Goal: Information Seeking & Learning: Learn about a topic

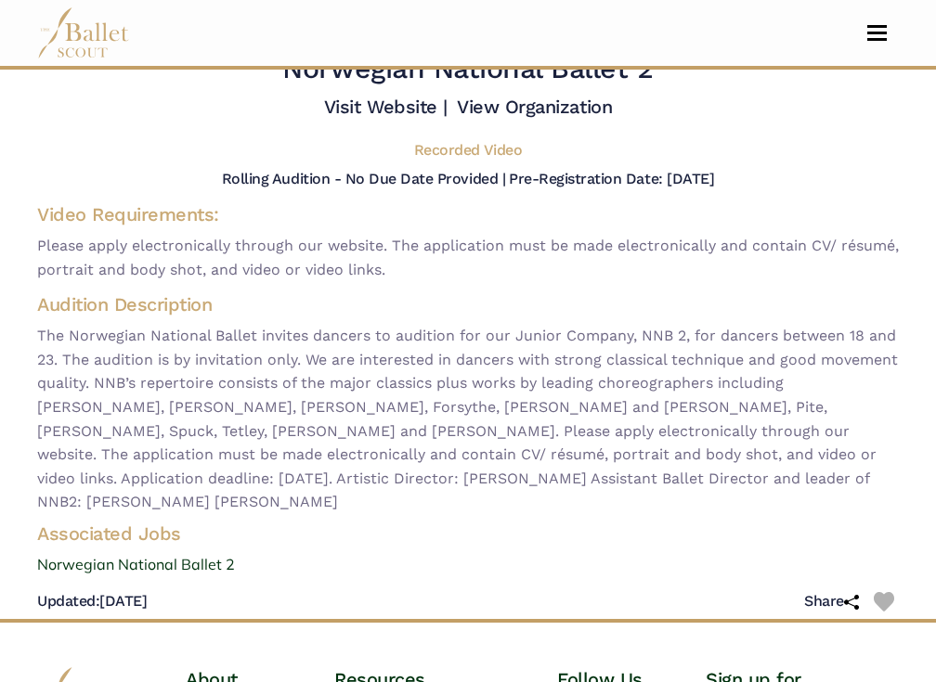
scroll to position [60, 0]
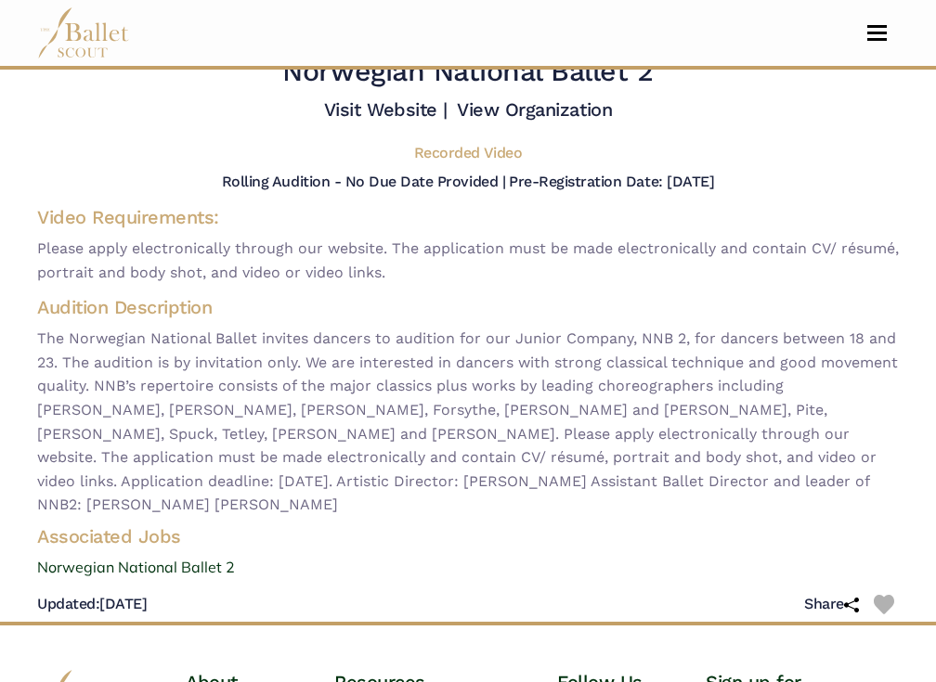
click at [498, 149] on h5 "Recorded Video" at bounding box center [468, 153] width 108 height 19
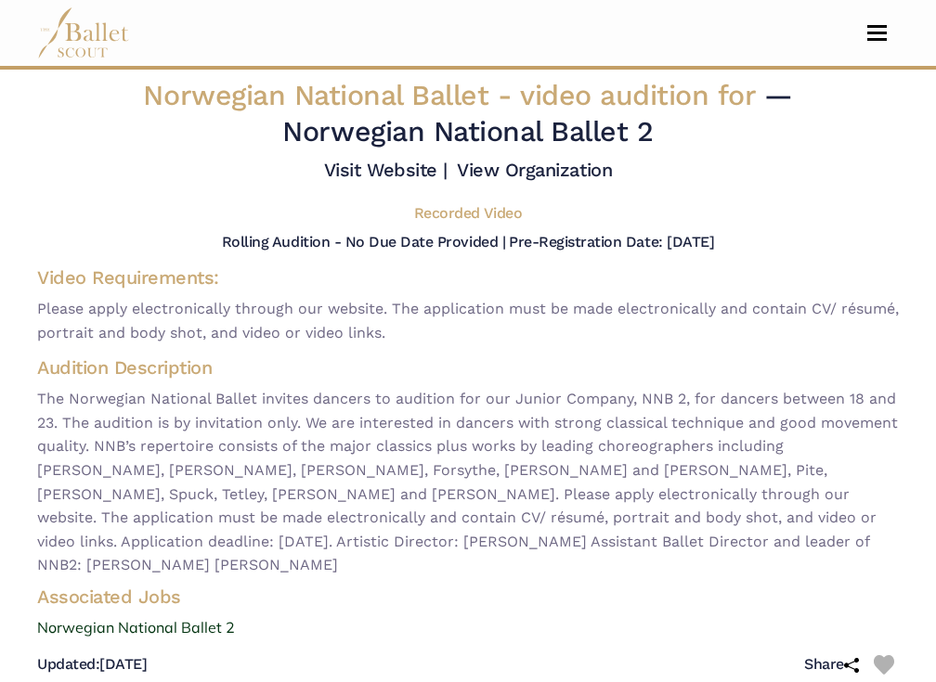
scroll to position [0, 0]
click at [885, 32] on span "Toggle navigation" at bounding box center [876, 33] width 19 height 3
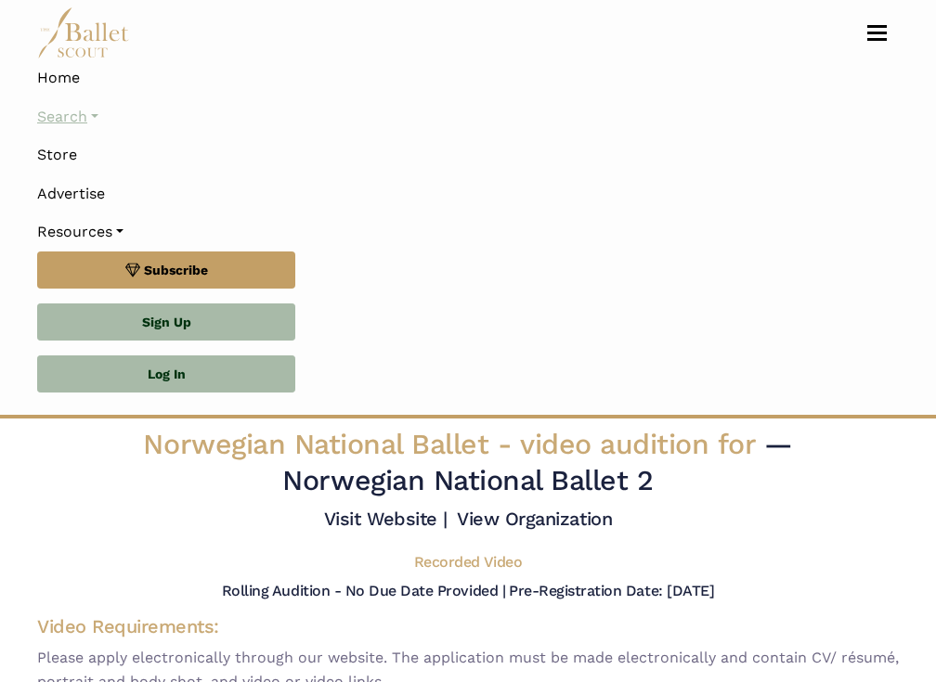
click at [103, 115] on link "Search" at bounding box center [468, 116] width 862 height 39
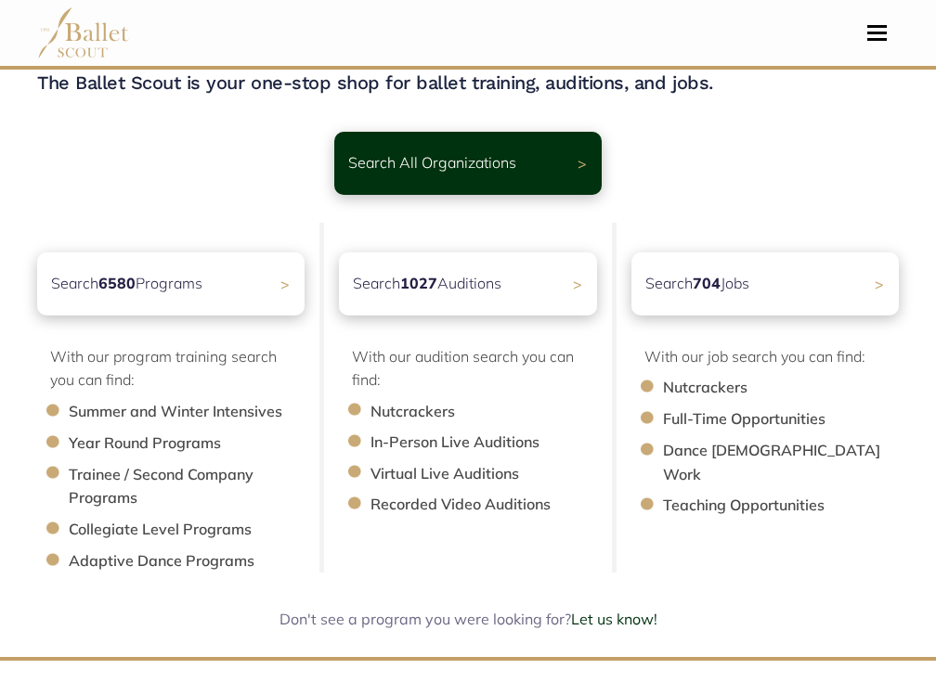
scroll to position [99, 0]
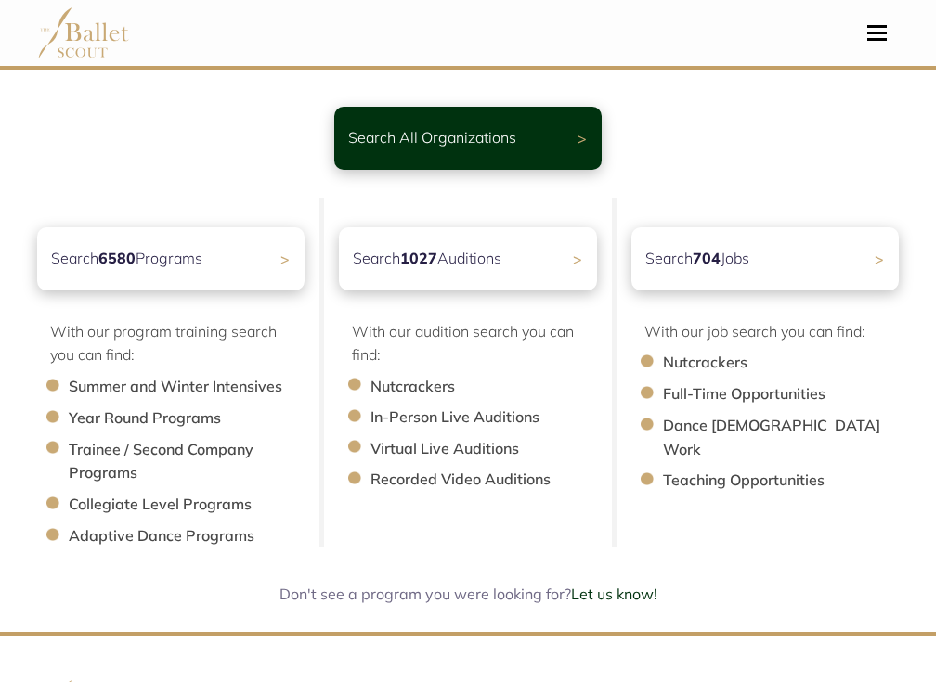
click at [512, 450] on li "Virtual Live Auditions" at bounding box center [492, 449] width 245 height 24
click at [502, 445] on li "Virtual Live Auditions" at bounding box center [492, 449] width 245 height 24
click at [370, 442] on li "Virtual Live Auditions" at bounding box center [492, 449] width 245 height 24
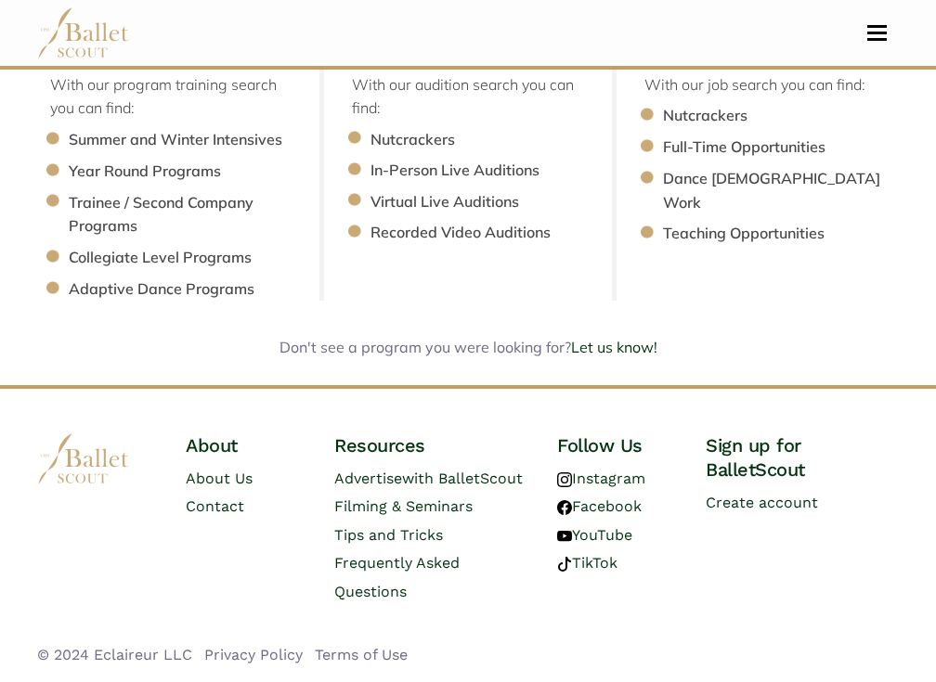
scroll to position [366, 0]
click at [812, 136] on li "Full-Time Opportunities" at bounding box center [790, 148] width 254 height 24
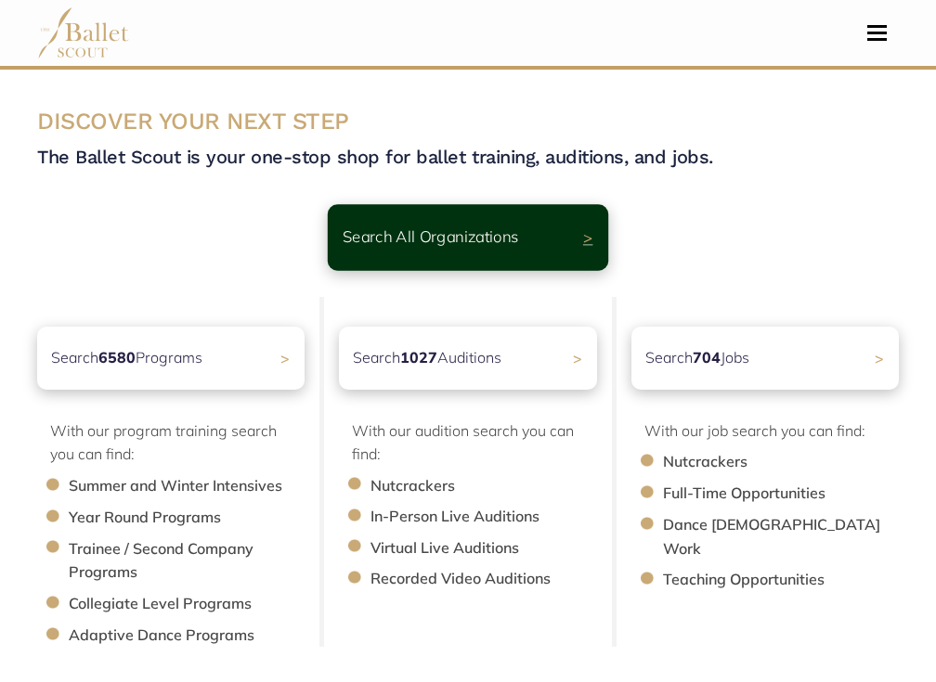
scroll to position [0, 0]
click at [498, 237] on p "Search All Organizations" at bounding box center [431, 237] width 176 height 25
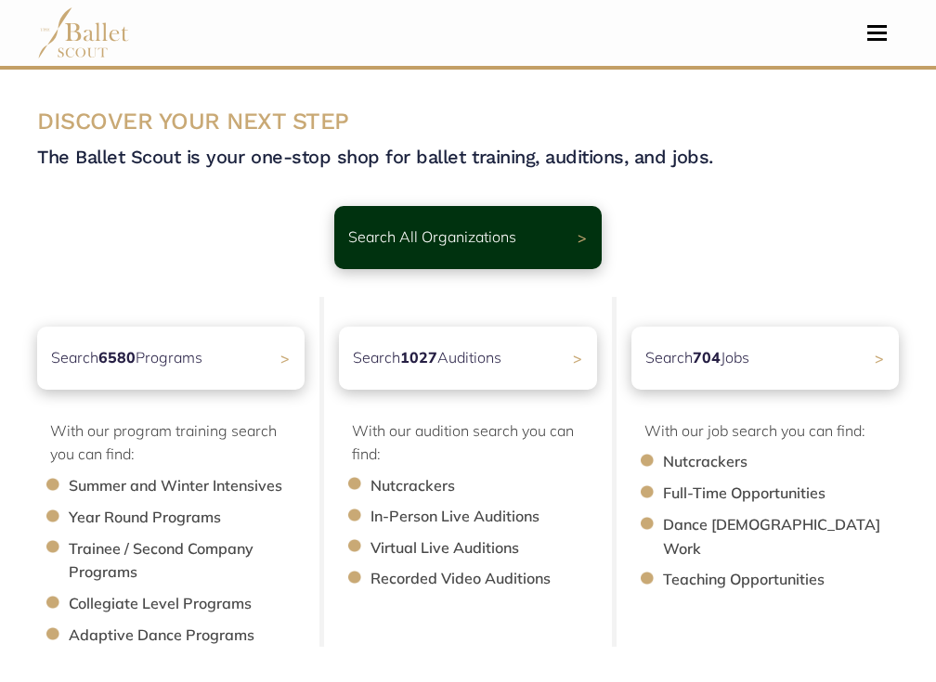
click at [879, 32] on span "Toggle navigation" at bounding box center [876, 33] width 19 height 3
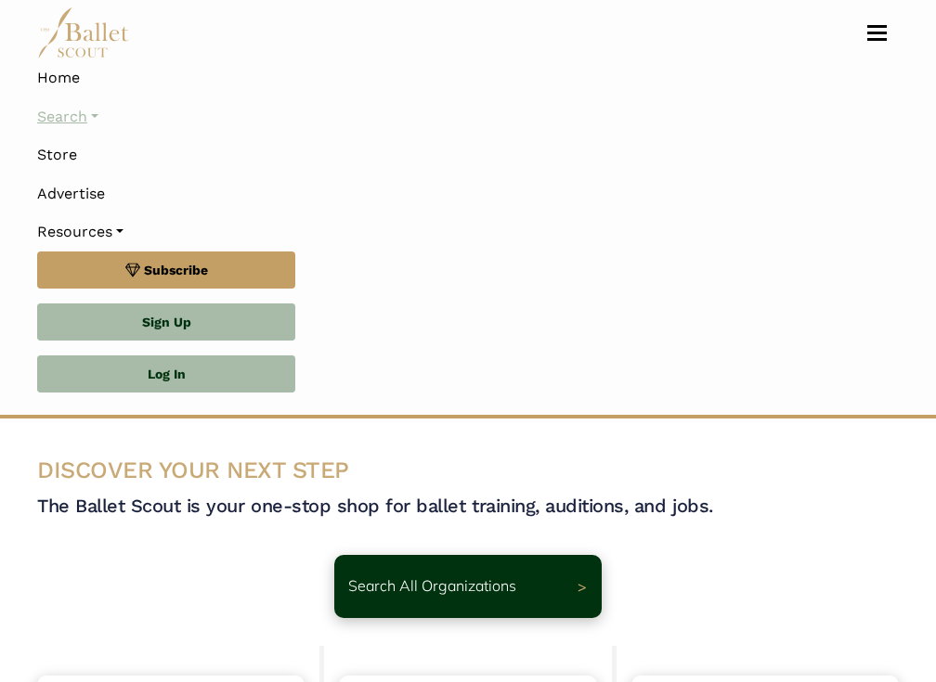
click at [105, 112] on link "Search" at bounding box center [468, 116] width 862 height 39
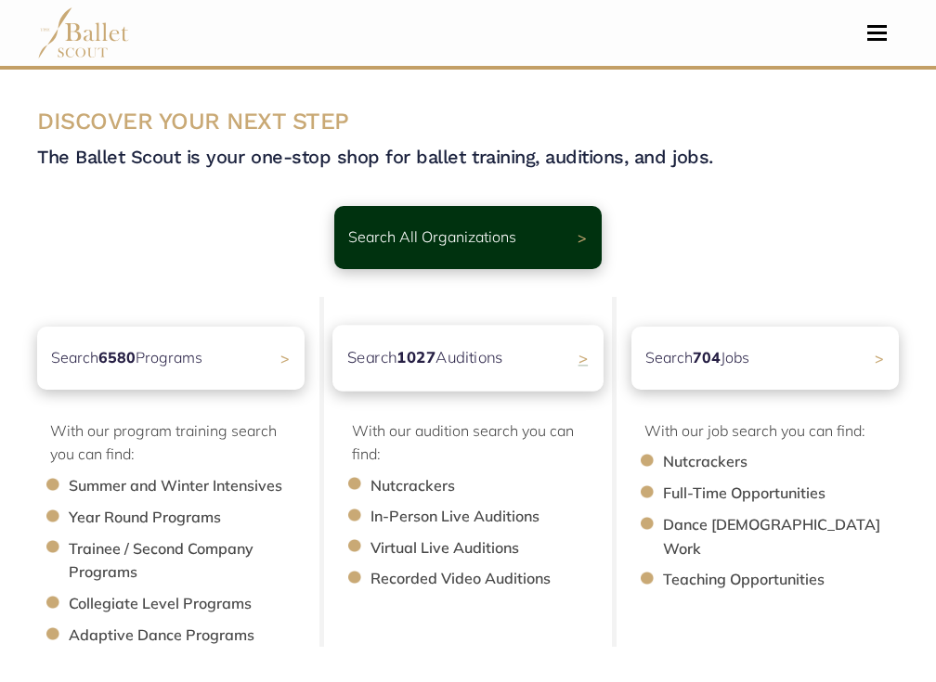
click at [402, 356] on b "1027" at bounding box center [415, 356] width 39 height 19
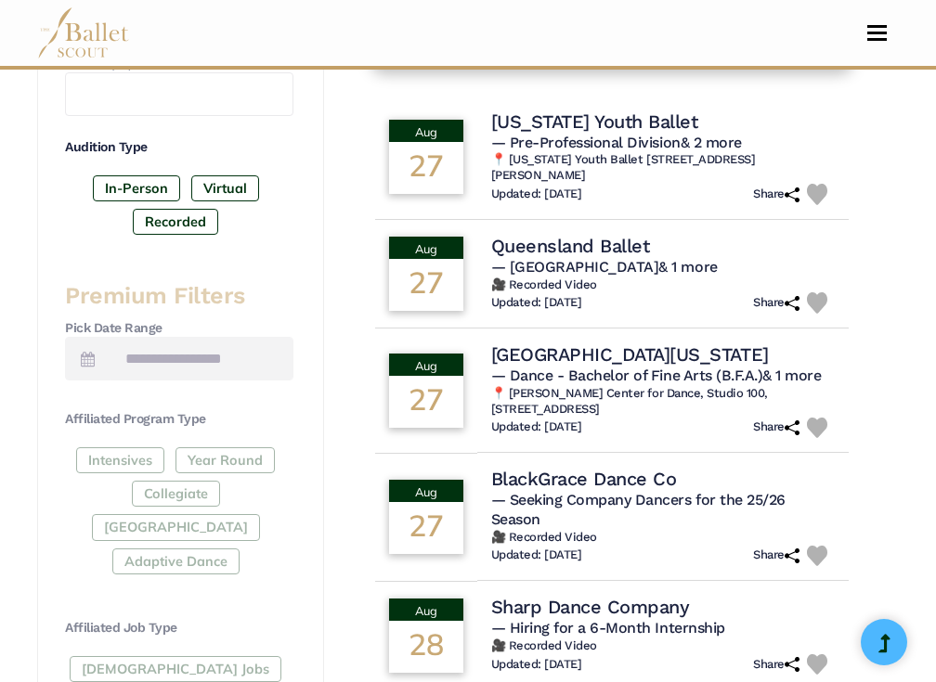
scroll to position [711, 0]
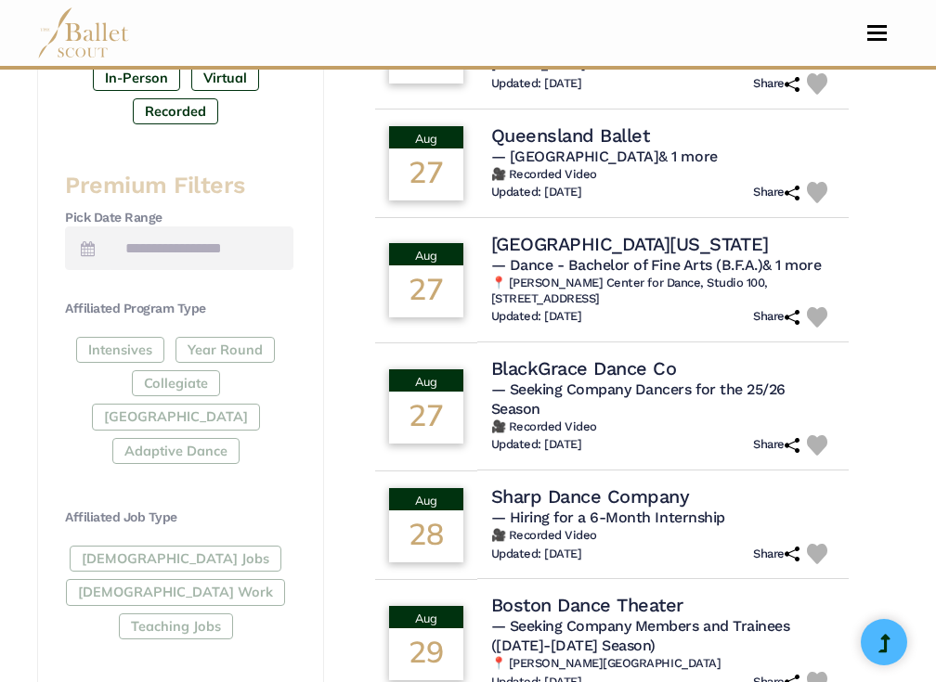
click at [151, 548] on div "Full-Time Jobs Gig Work Teaching Jobs" at bounding box center [179, 596] width 228 height 101
click at [159, 546] on div "Full-Time Jobs Gig Work Teaching Jobs" at bounding box center [179, 596] width 228 height 101
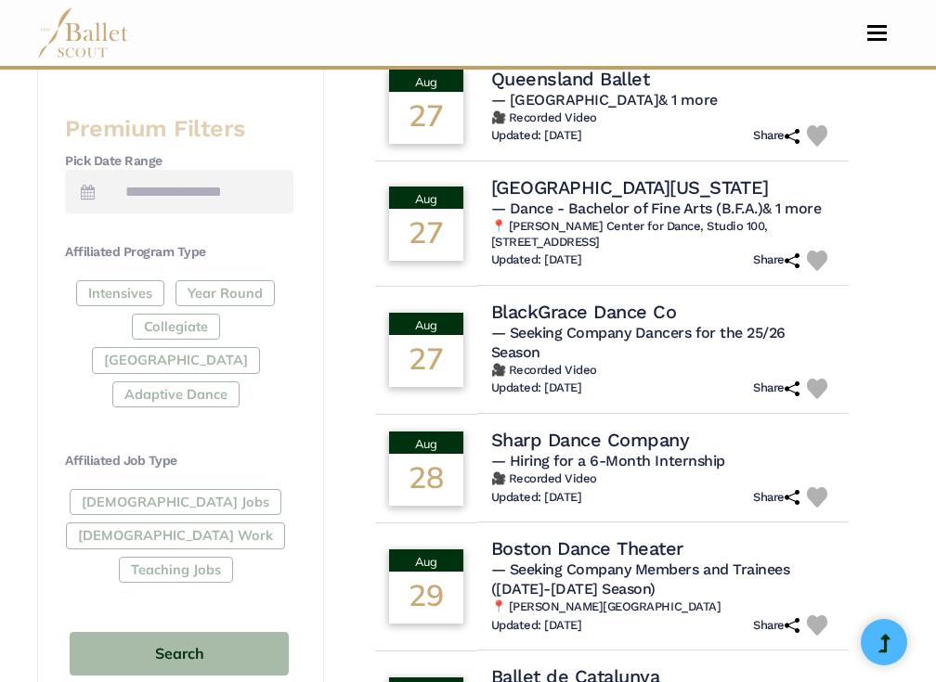
scroll to position [775, 0]
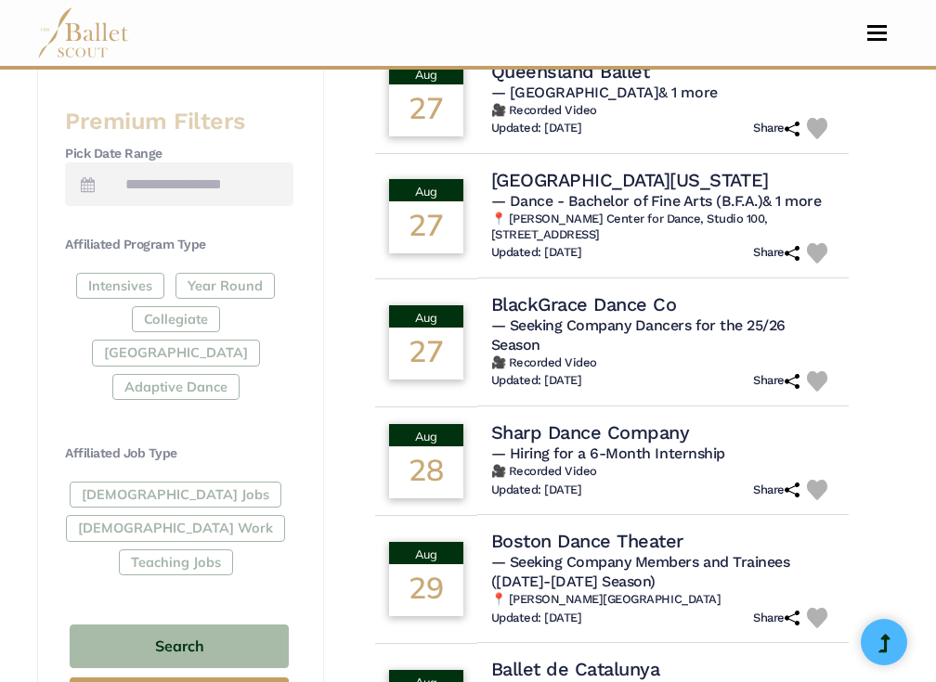
click at [157, 482] on div "Full-Time Jobs Gig Work Teaching Jobs" at bounding box center [179, 532] width 228 height 101
click at [253, 424] on div "Affiliated Program Type Intensives Year Round Collegiate Post High School Adapt…" at bounding box center [179, 409] width 228 height 347
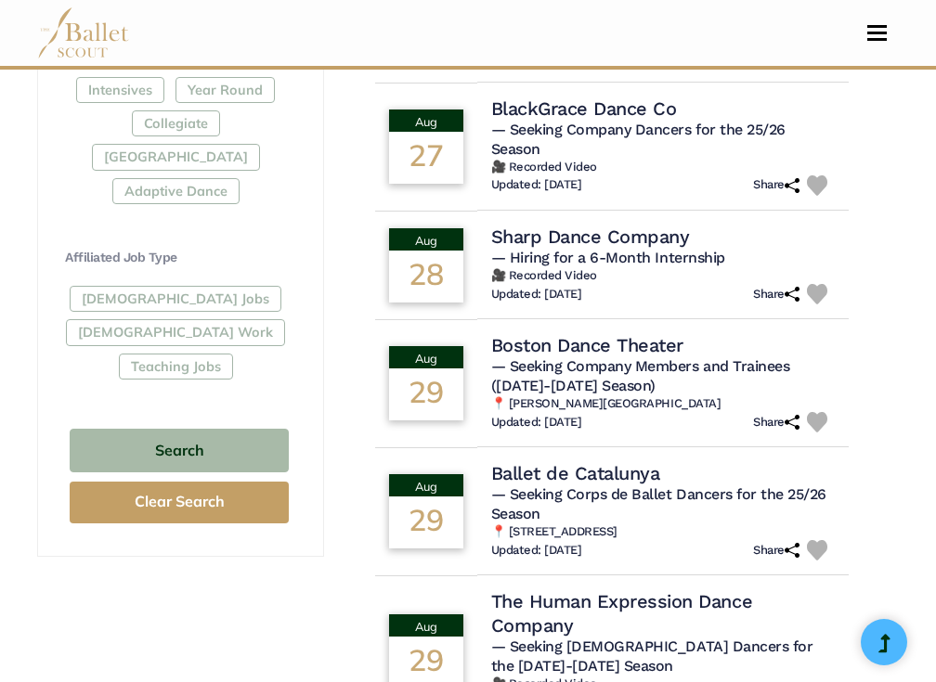
scroll to position [972, 0]
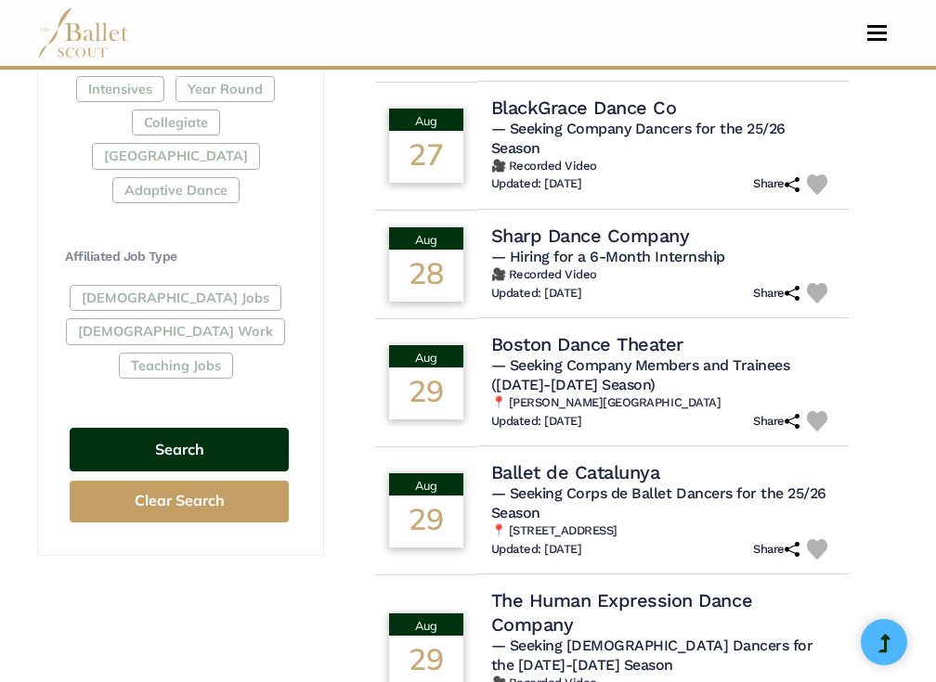
click at [168, 428] on button "Search" at bounding box center [179, 450] width 219 height 44
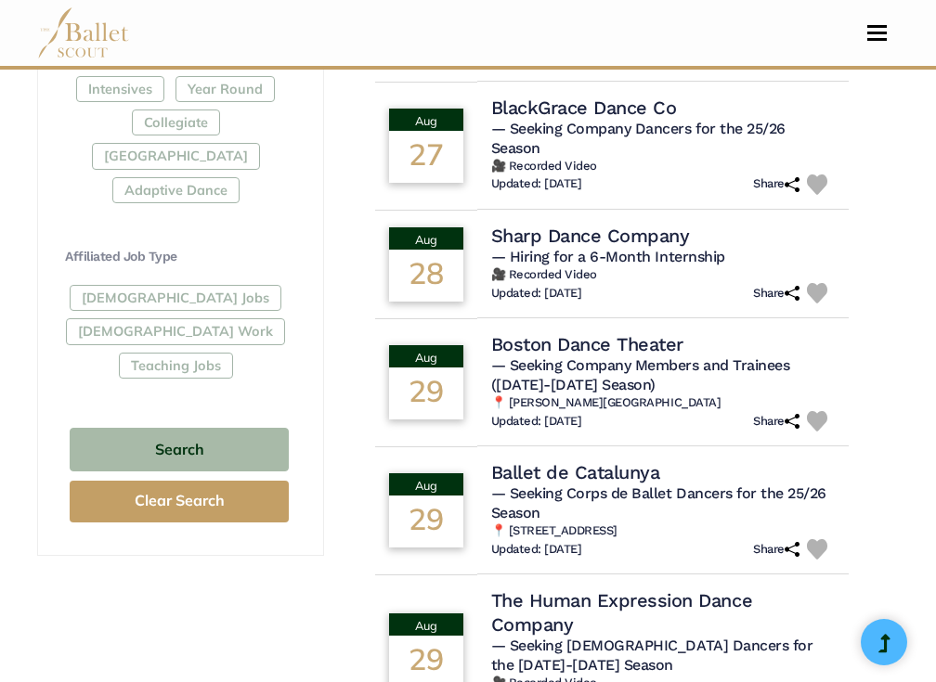
click at [164, 285] on div "Full-Time Jobs Gig Work Teaching Jobs" at bounding box center [179, 335] width 228 height 101
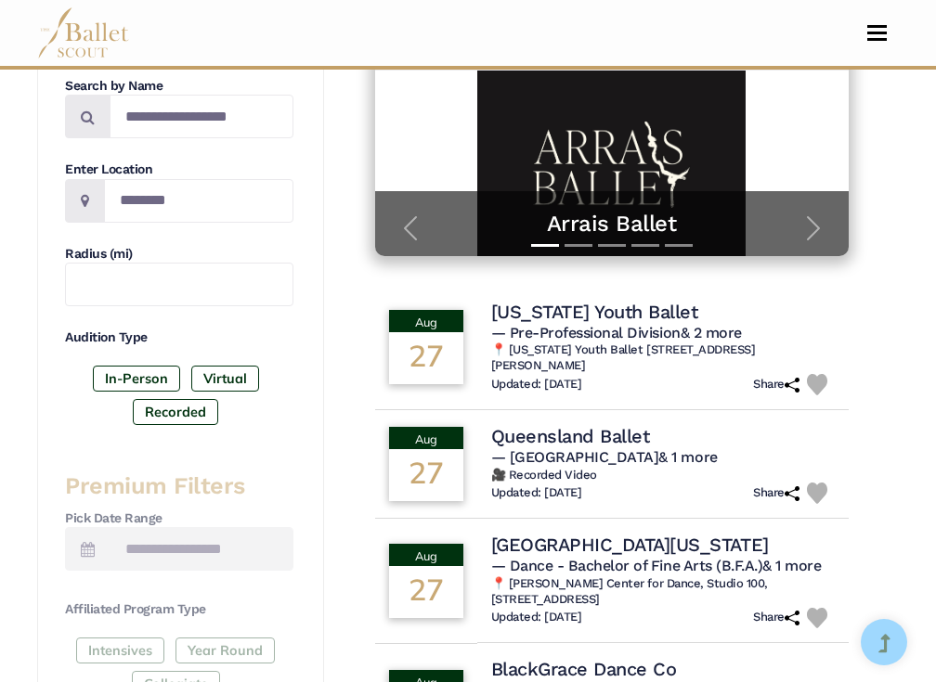
scroll to position [409, 0]
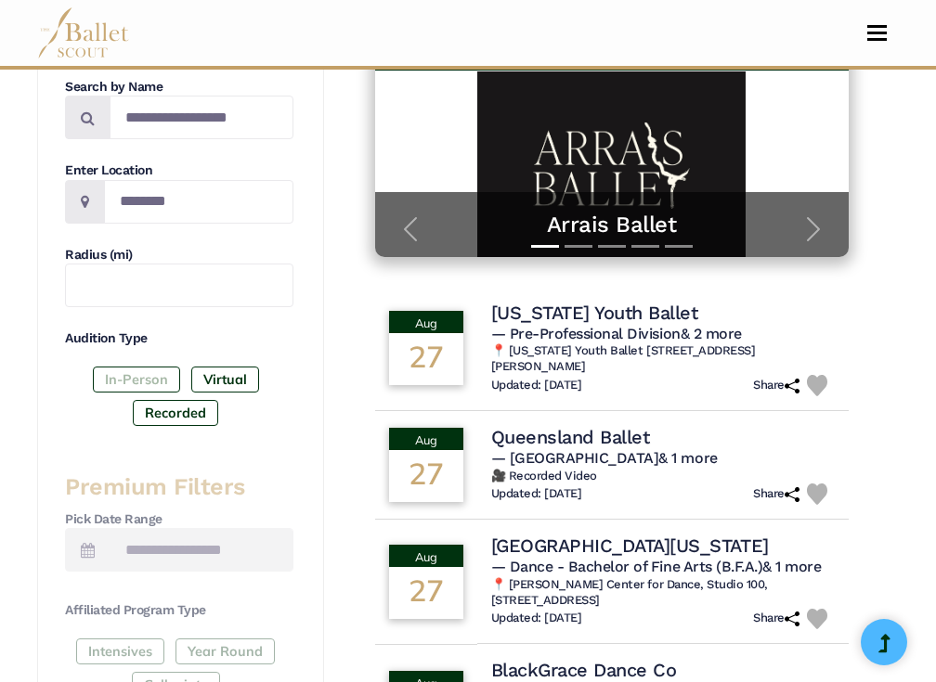
click at [157, 373] on label "In-Person" at bounding box center [136, 380] width 87 height 26
click at [161, 400] on label "Recorded" at bounding box center [175, 413] width 85 height 26
click at [225, 373] on label "Virtual" at bounding box center [225, 380] width 68 height 26
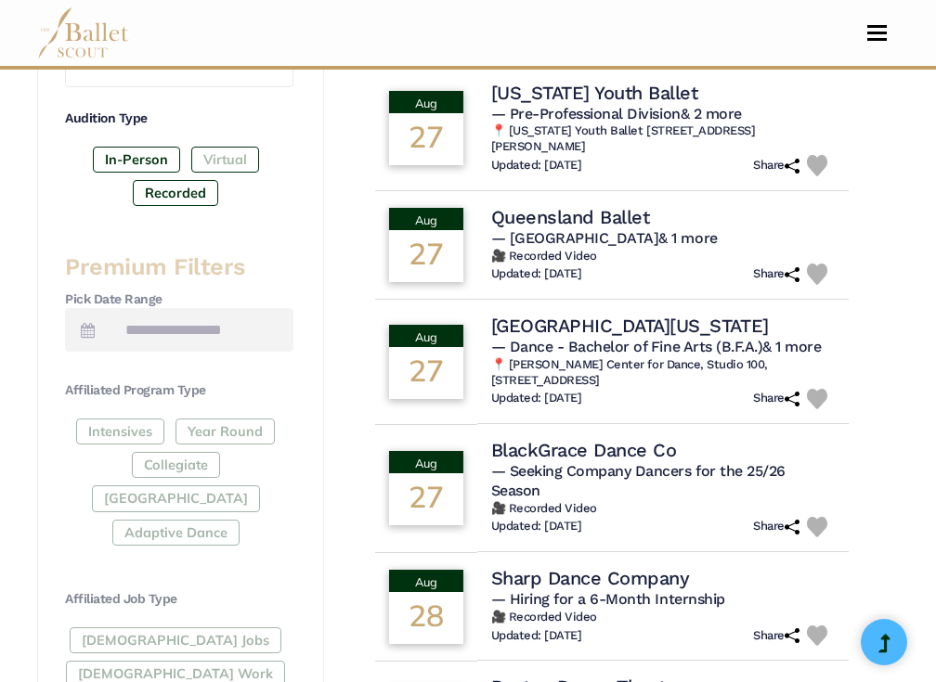
scroll to position [653, 0]
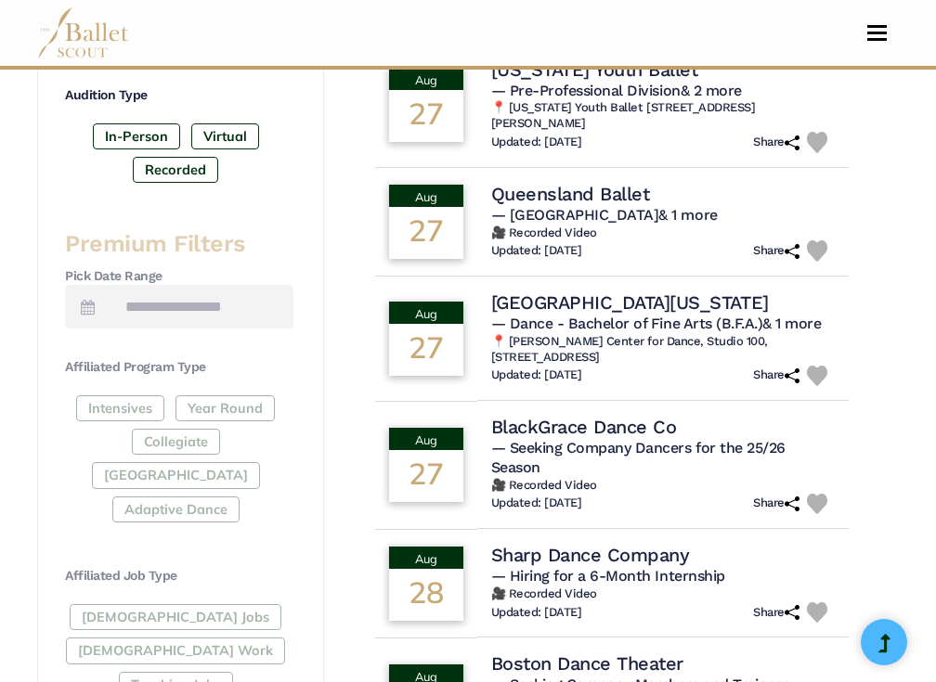
click at [120, 396] on div "Intensives Year Round Collegiate Post High School Adaptive Dance" at bounding box center [179, 464] width 228 height 136
click at [171, 303] on input "text" at bounding box center [202, 307] width 184 height 44
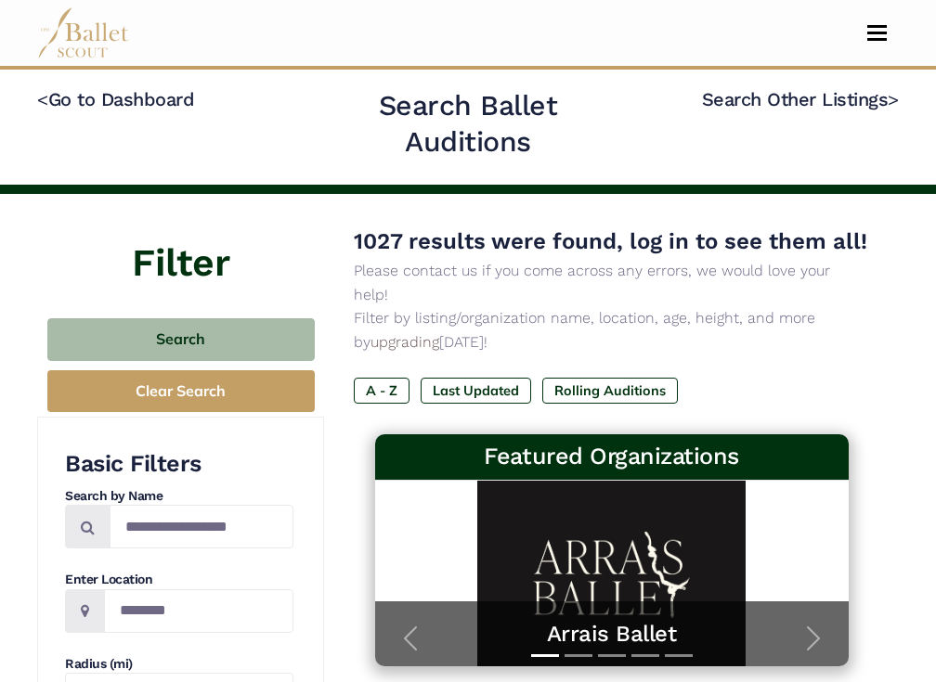
scroll to position [0, 0]
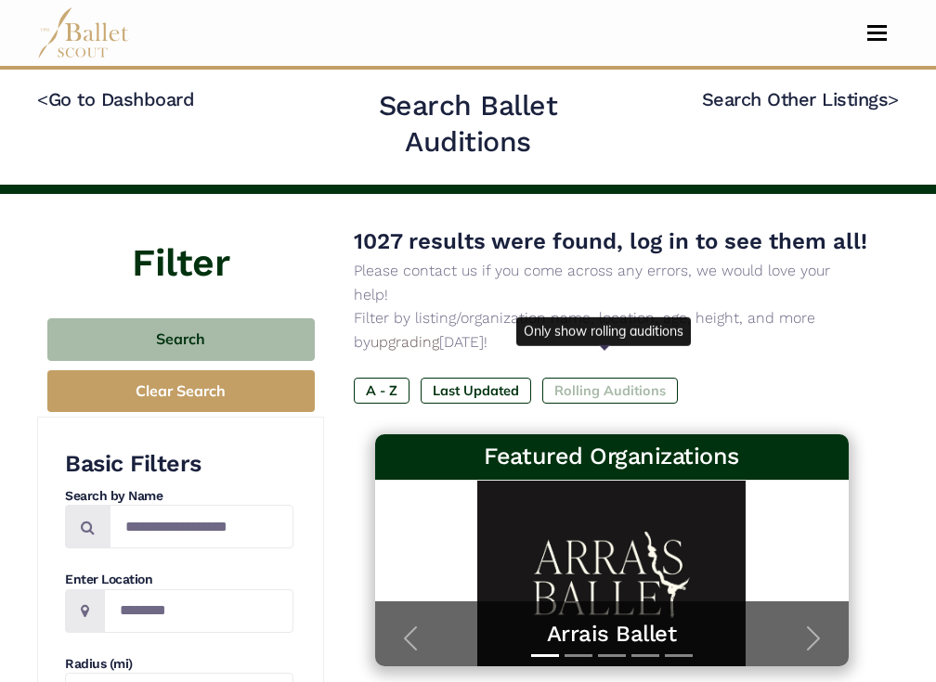
click at [617, 378] on label "Rolling Auditions" at bounding box center [610, 391] width 136 height 26
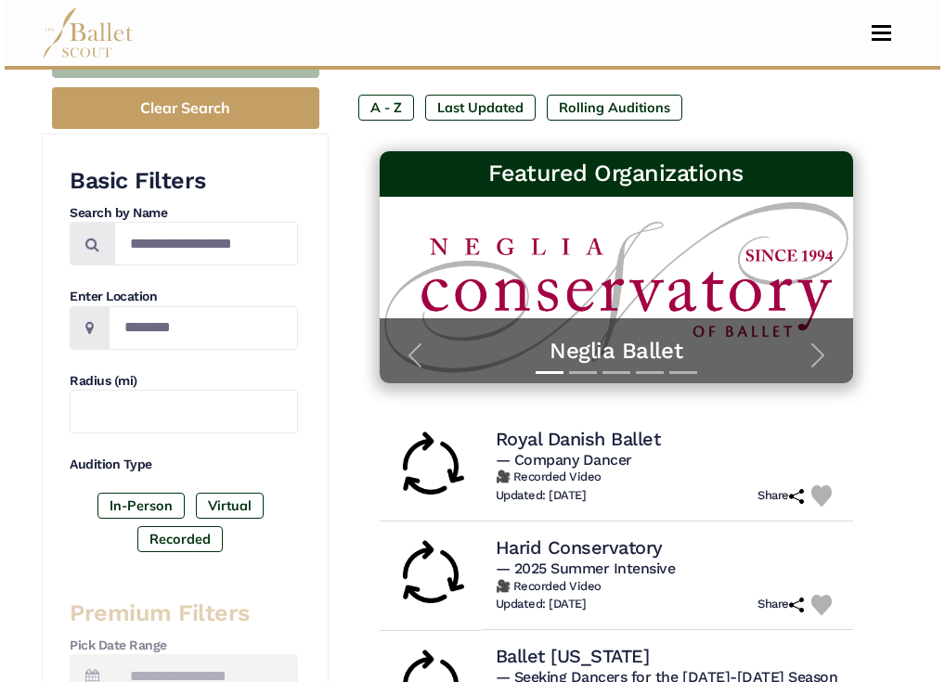
scroll to position [284, 0]
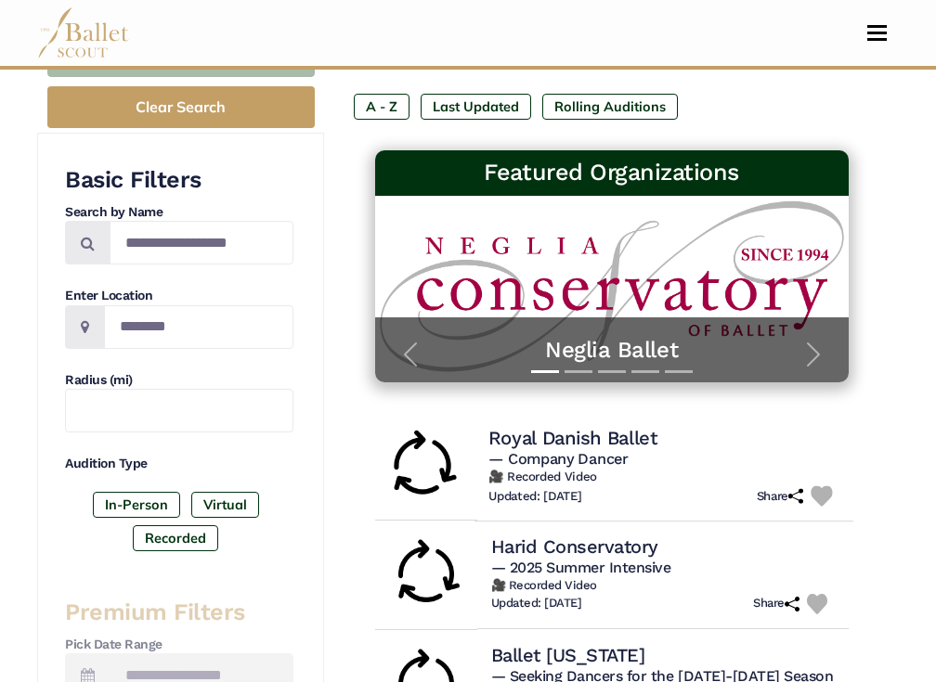
click at [669, 449] on h5 "— Company Dancer" at bounding box center [663, 458] width 351 height 19
click at [414, 431] on img "Rolling Audition" at bounding box center [422, 466] width 76 height 76
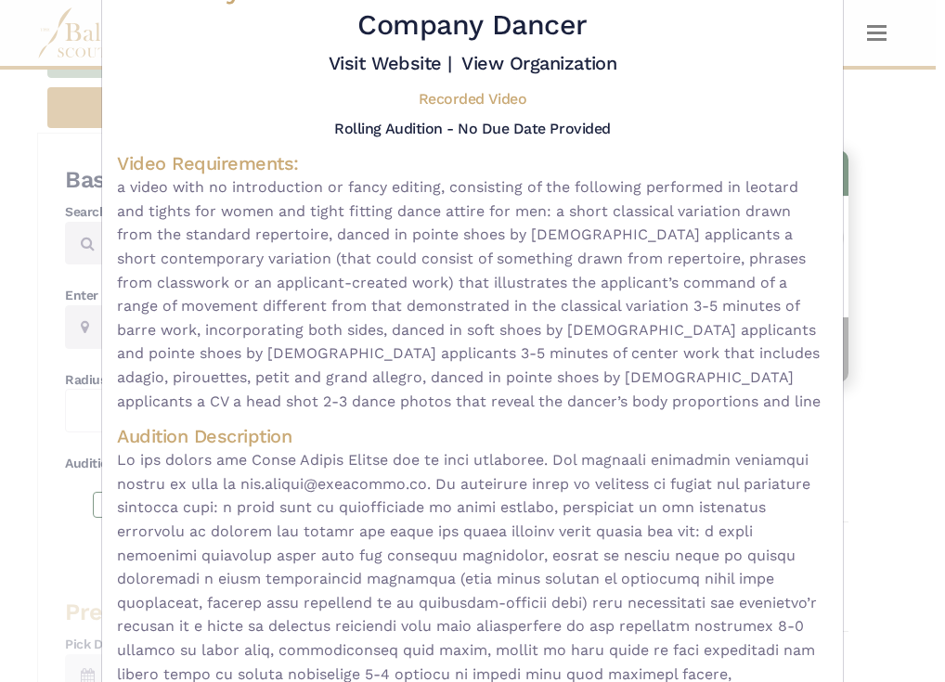
scroll to position [80, 0]
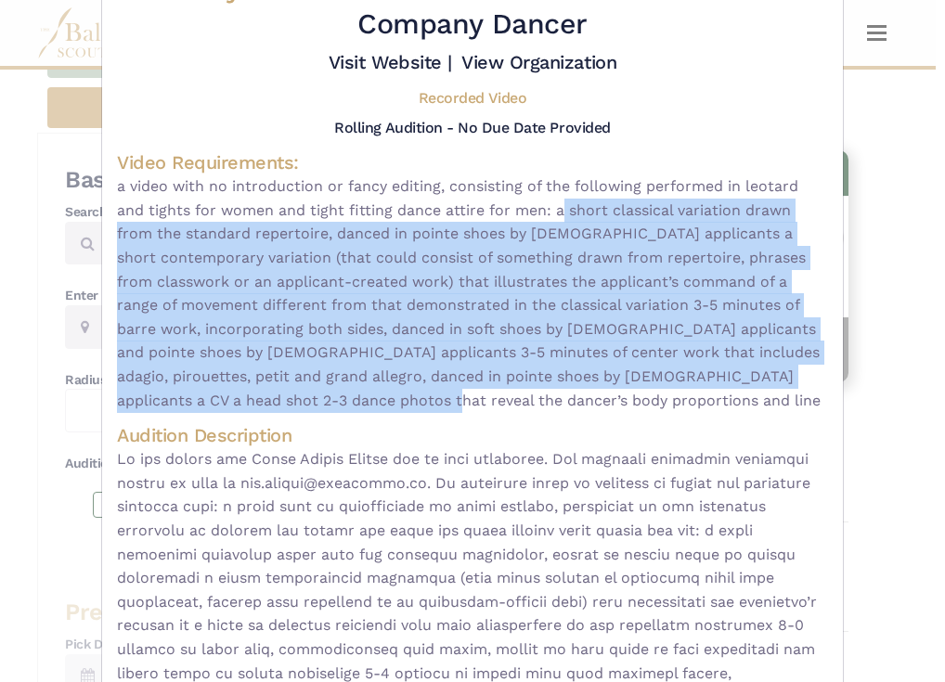
drag, startPoint x: 551, startPoint y: 202, endPoint x: 659, endPoint y: 393, distance: 219.2
click at [659, 393] on span "a video with no introduction or fancy editing, consisting of the following perf…" at bounding box center [472, 294] width 711 height 238
copy span "a short classical variation drawn from the standard repertoire, danced in point…"
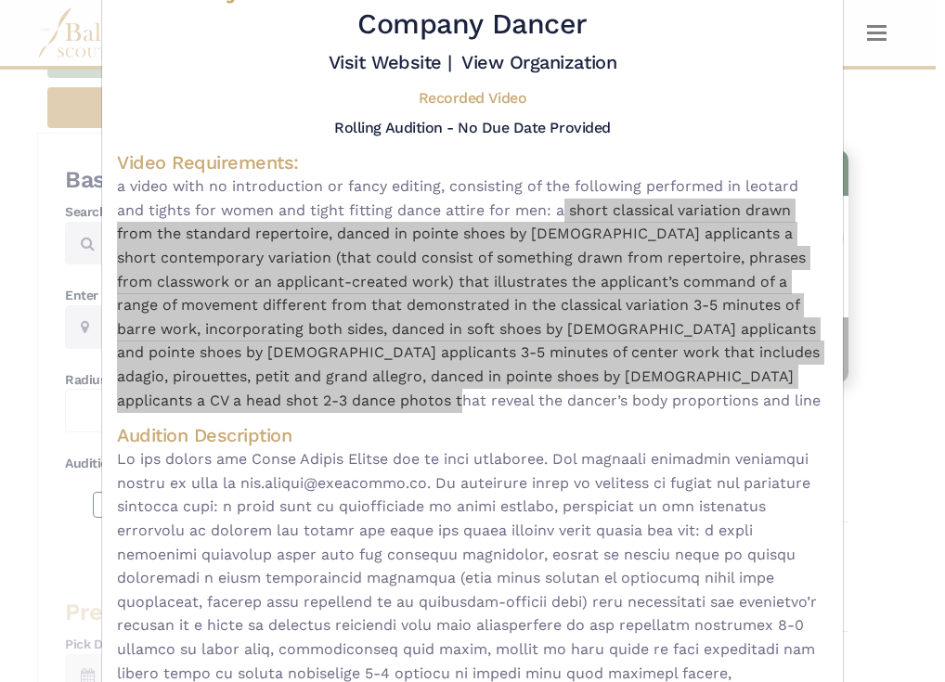
click at [377, 383] on span "a video with no introduction or fancy editing, consisting of the following perf…" at bounding box center [472, 294] width 711 height 238
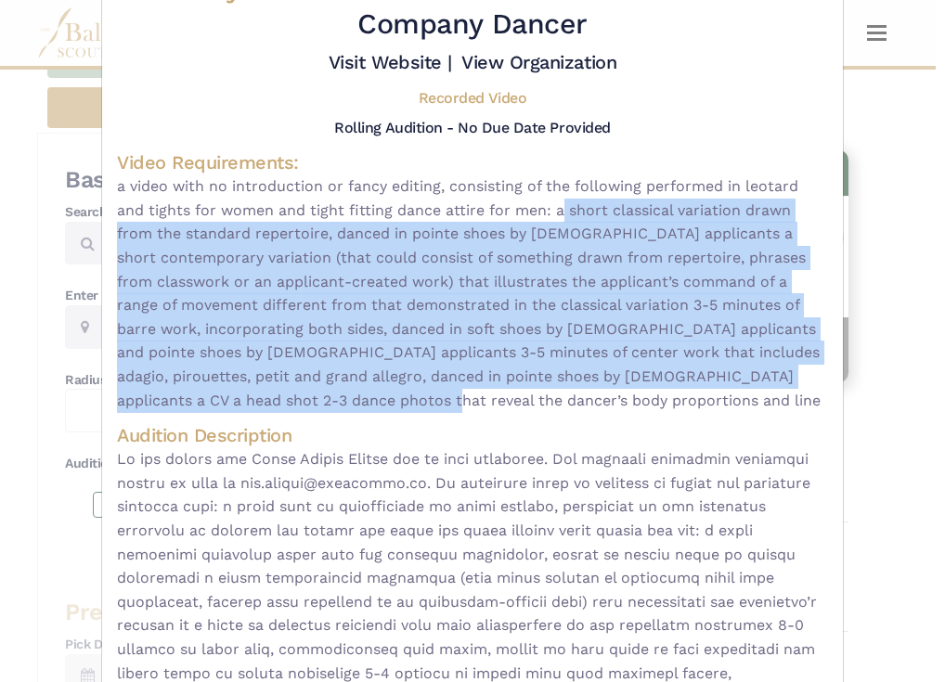
copy span "a short classical variation drawn from the standard repertoire, danced in point…"
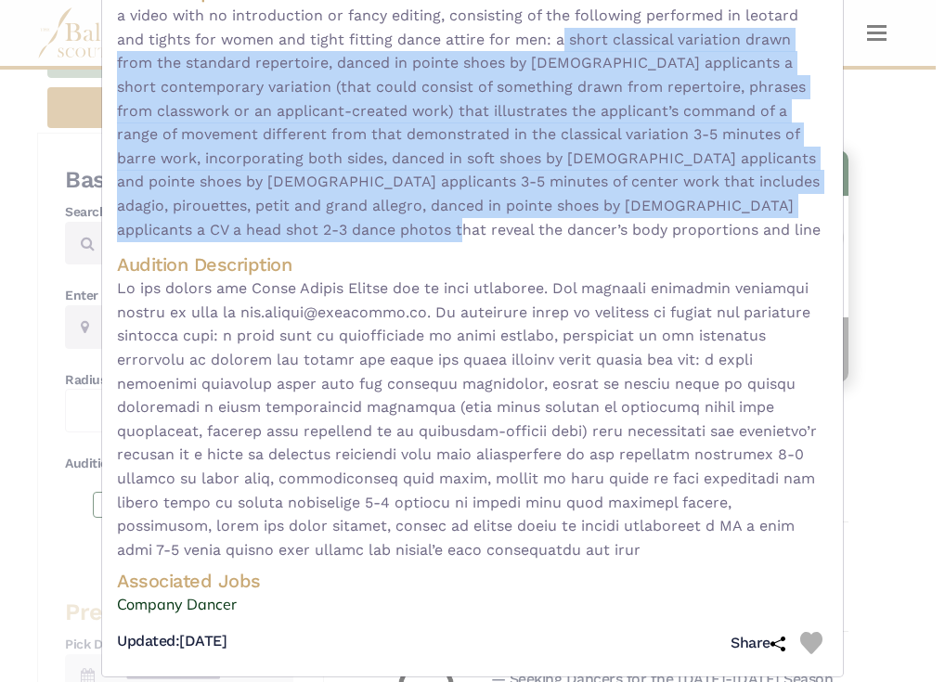
scroll to position [250, 0]
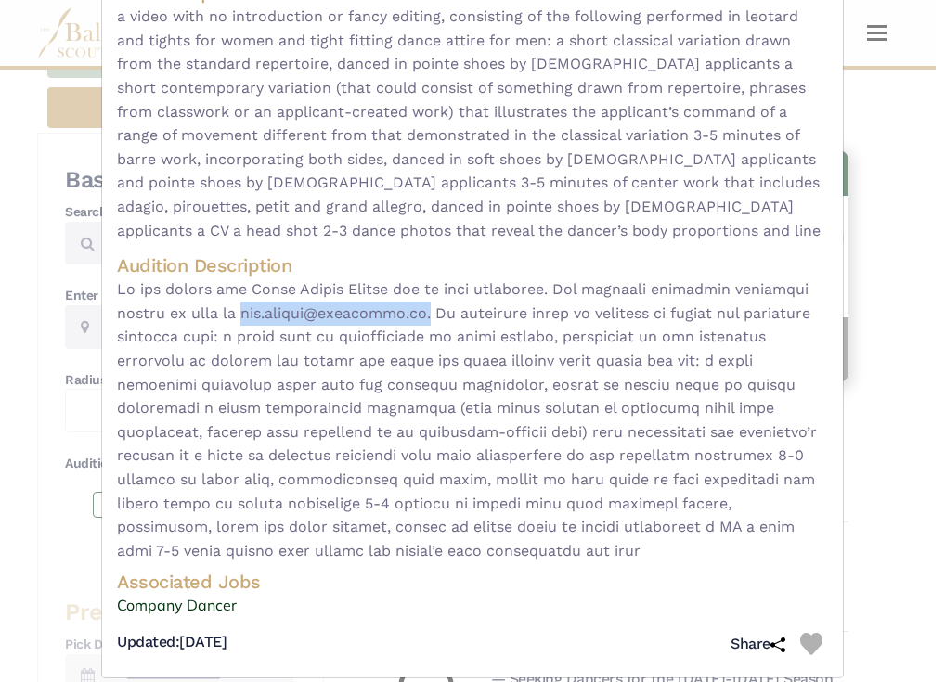
drag, startPoint x: 256, startPoint y: 296, endPoint x: 425, endPoint y: 298, distance: 169.0
click at [425, 298] on span at bounding box center [472, 420] width 711 height 285
copy span "job.ballet@kglteater.dk."
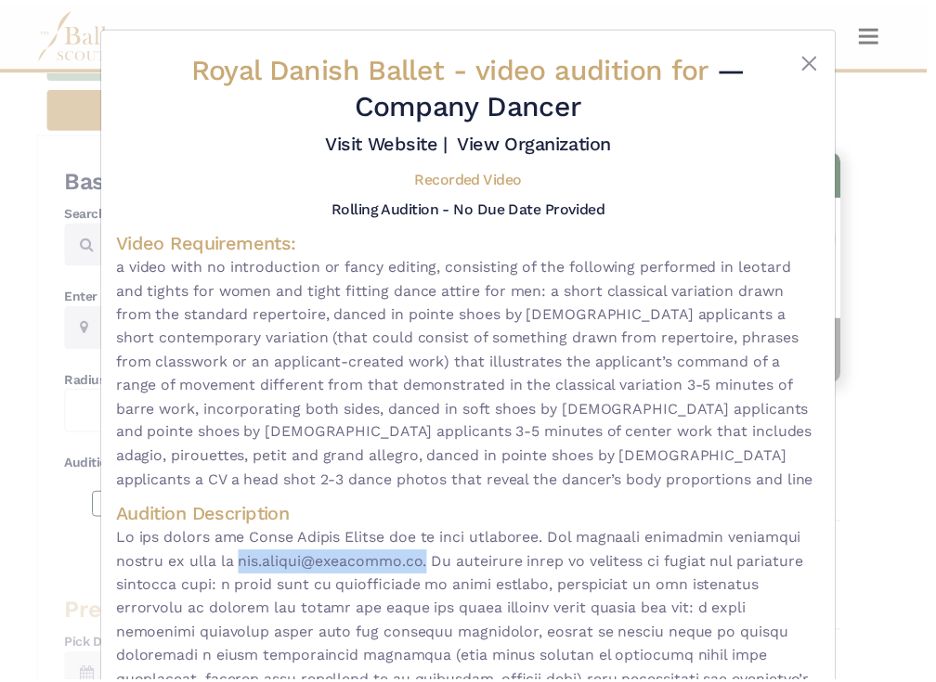
scroll to position [0, 0]
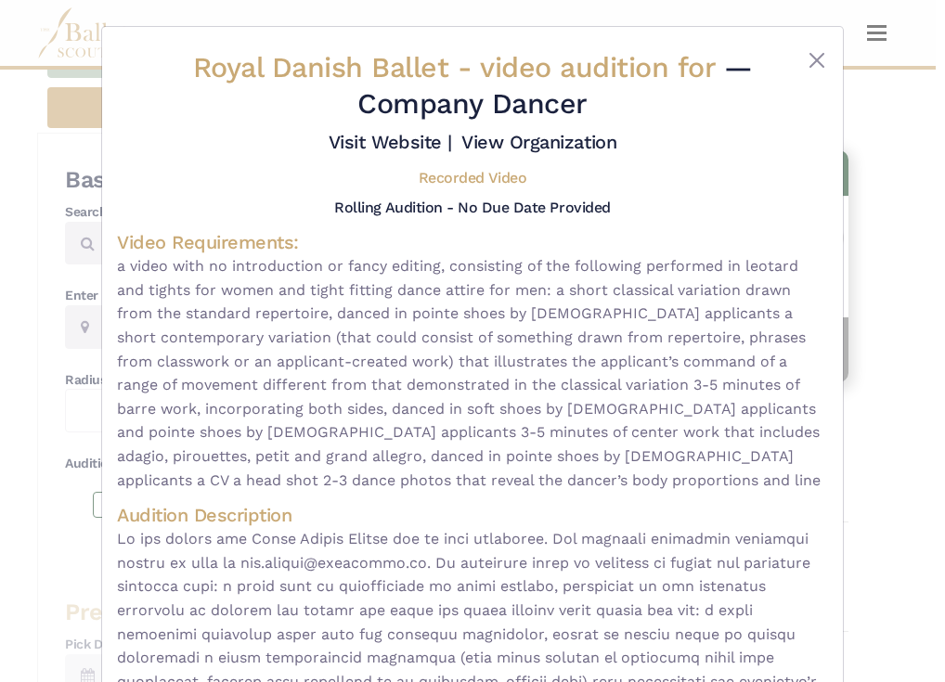
click at [84, 81] on div "Royal Danish Ballet - video audition for — Company Dancer Visit Website | View …" at bounding box center [472, 341] width 945 height 682
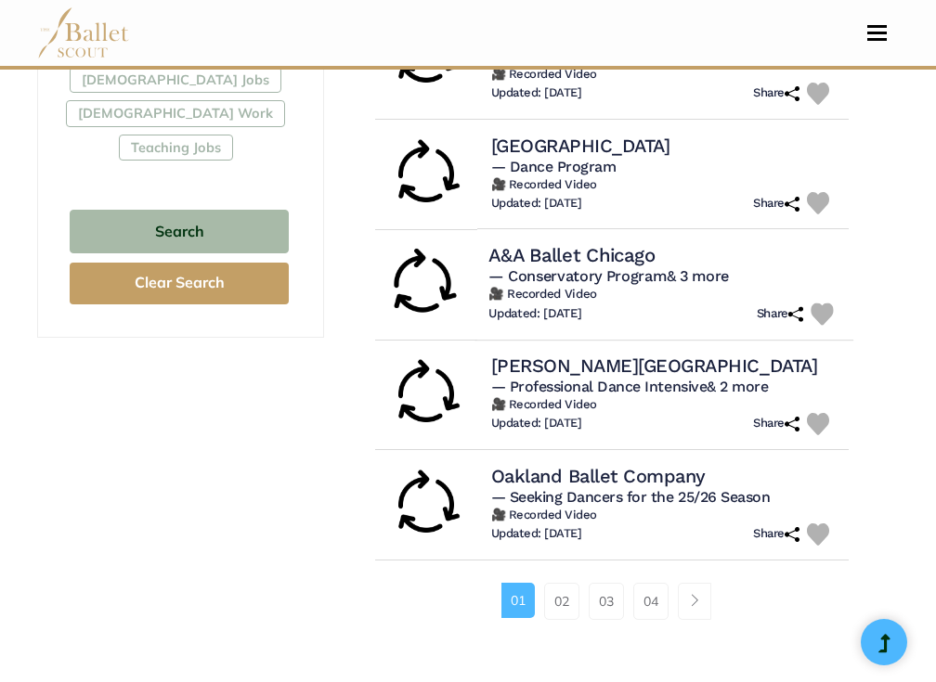
scroll to position [1208, 0]
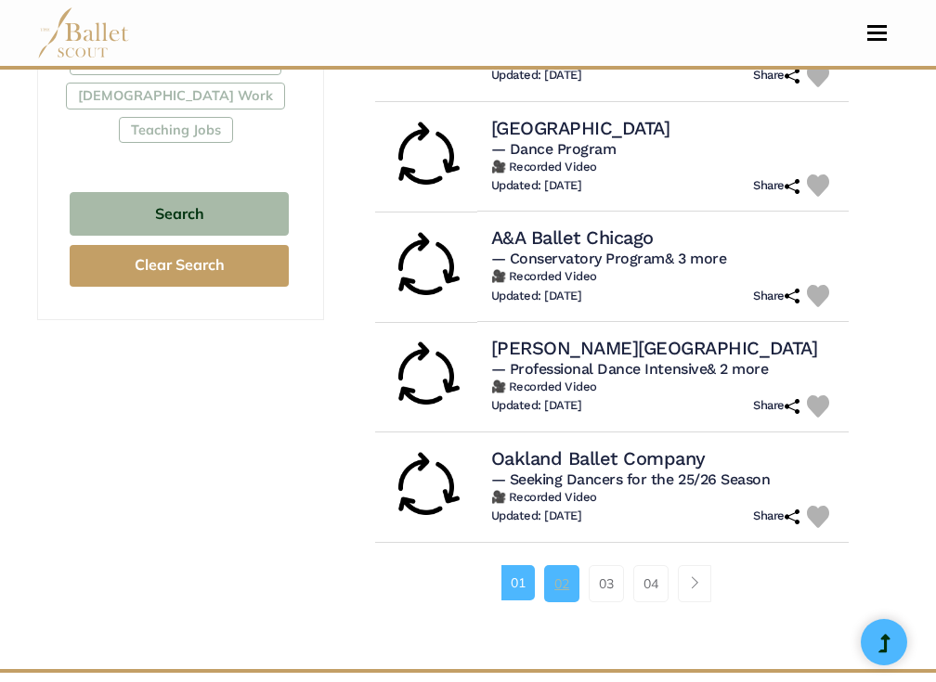
click at [556, 565] on link "02" at bounding box center [561, 583] width 35 height 37
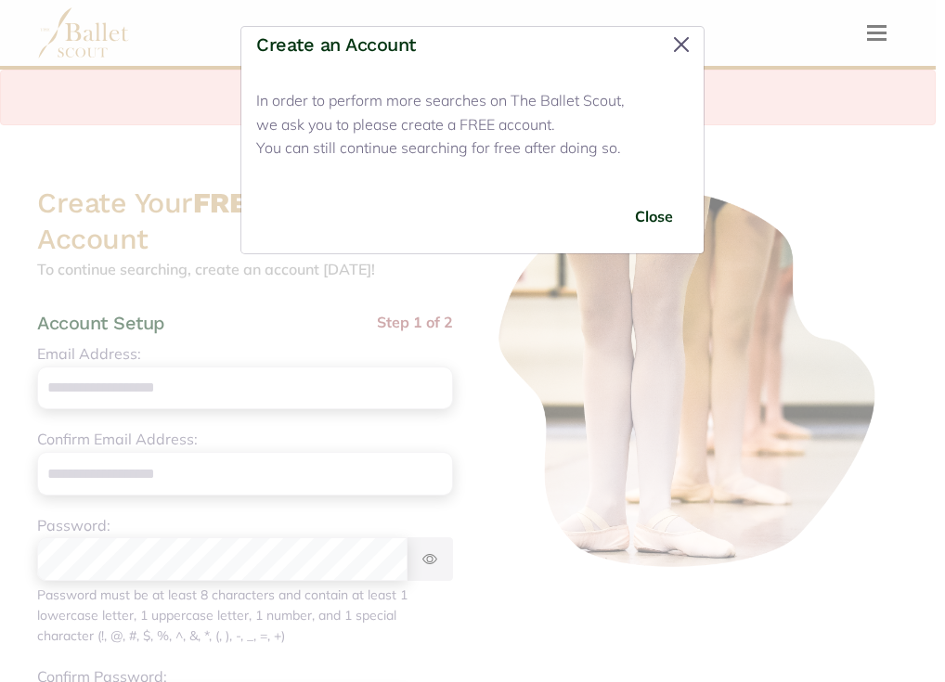
click at [691, 38] on button "Close" at bounding box center [682, 45] width 30 height 30
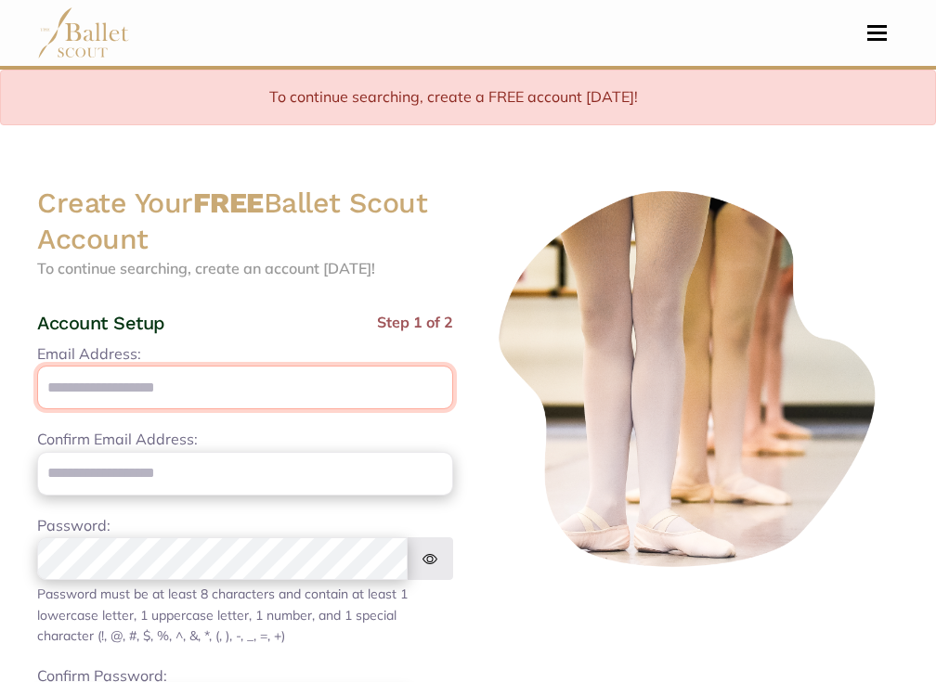
click at [259, 383] on input "Email Address:" at bounding box center [245, 388] width 416 height 44
type input "**********"
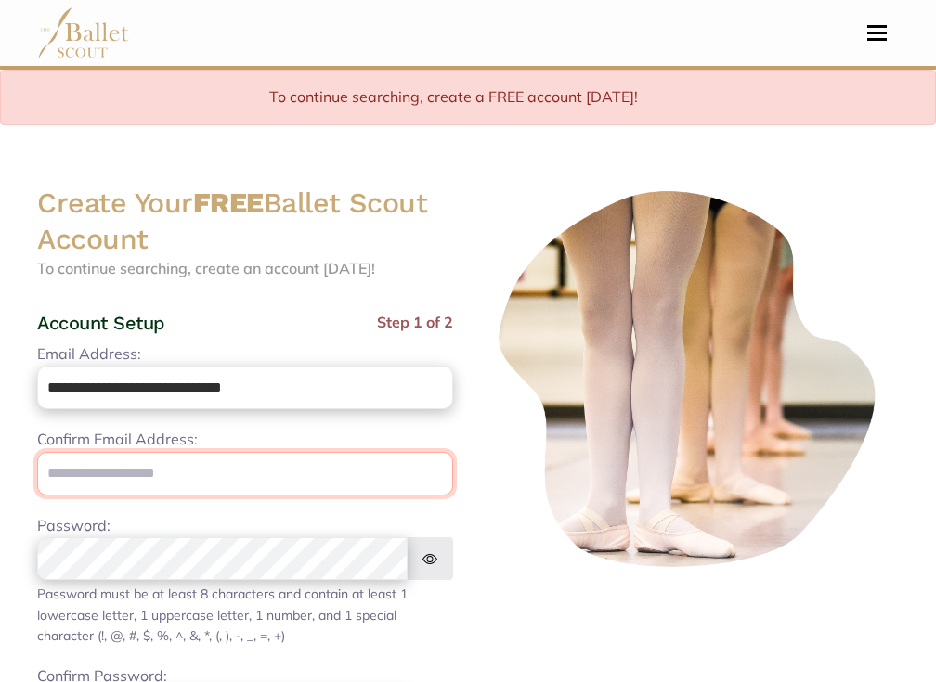
click at [208, 467] on input "email" at bounding box center [245, 474] width 416 height 44
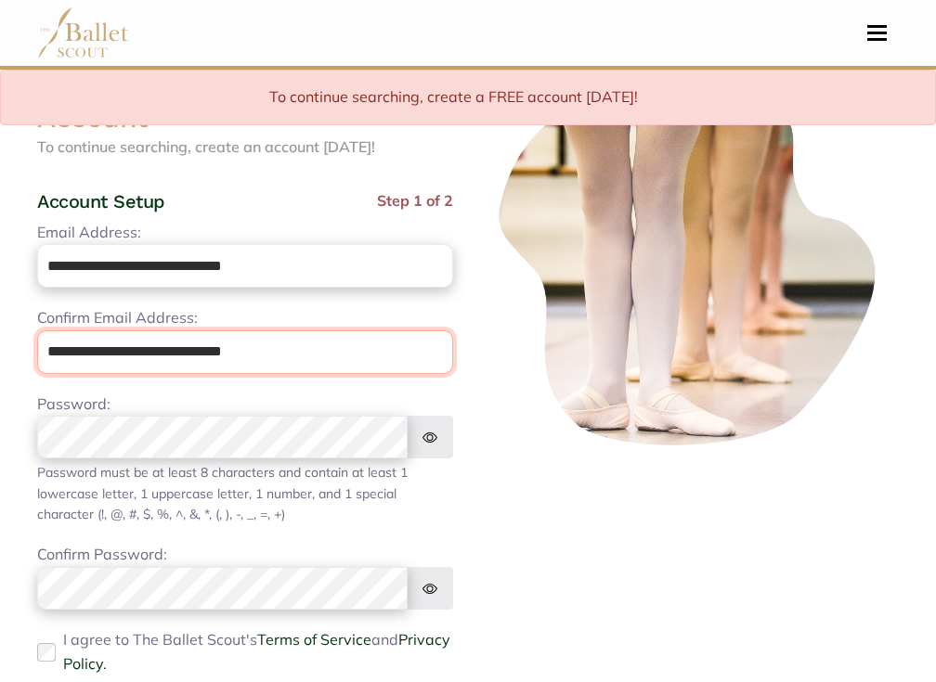
scroll to position [123, 0]
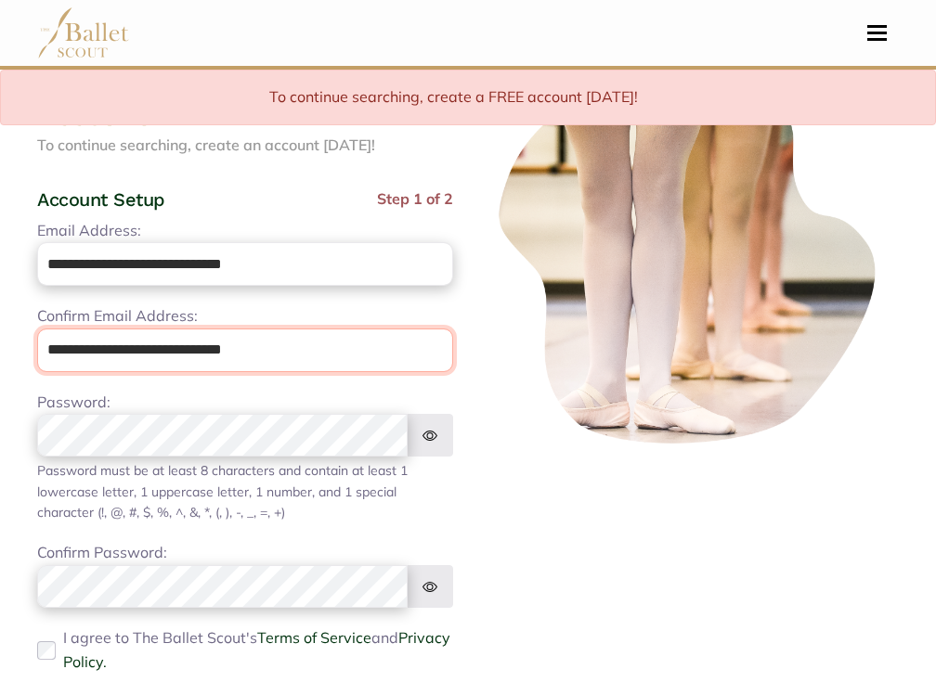
type input "**********"
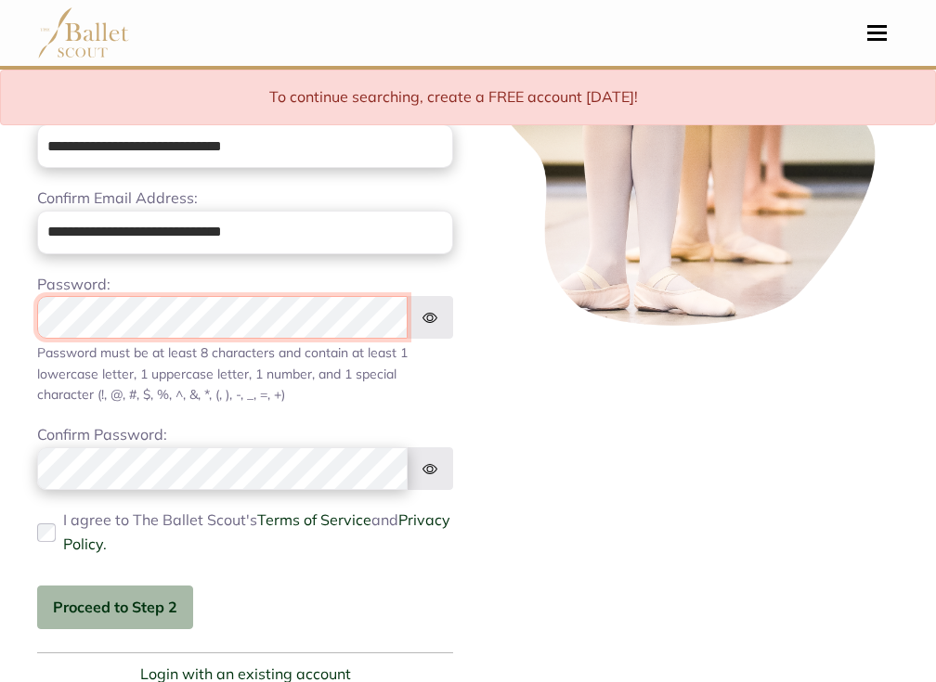
scroll to position [267, 0]
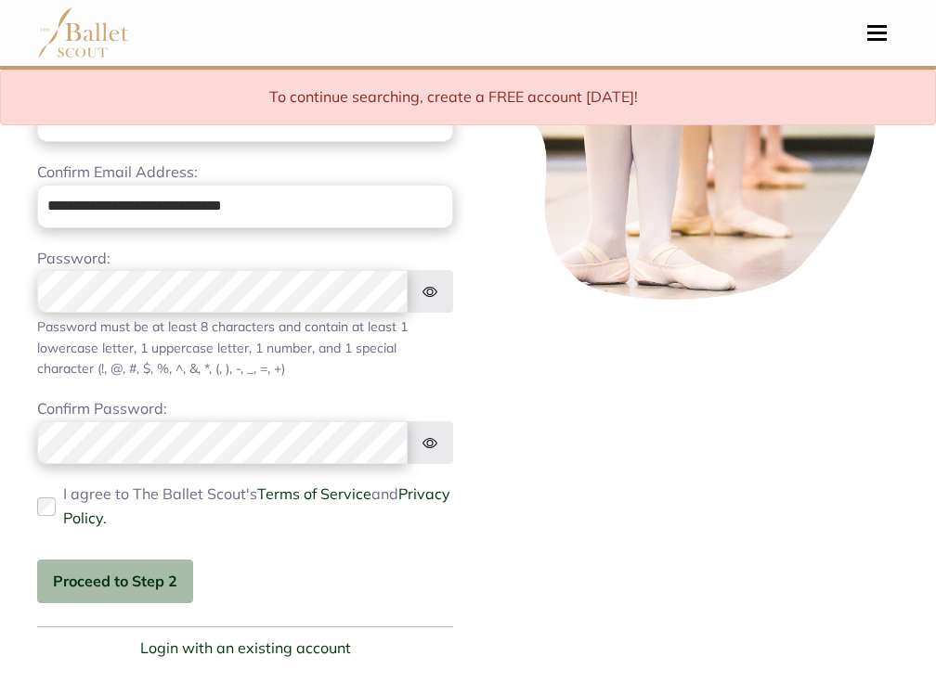
click at [436, 294] on img at bounding box center [430, 291] width 46 height 43
click at [19, 271] on body "Premium Feature Make this audition season count. Upgrade to premium for access …" at bounding box center [468, 375] width 936 height 1284
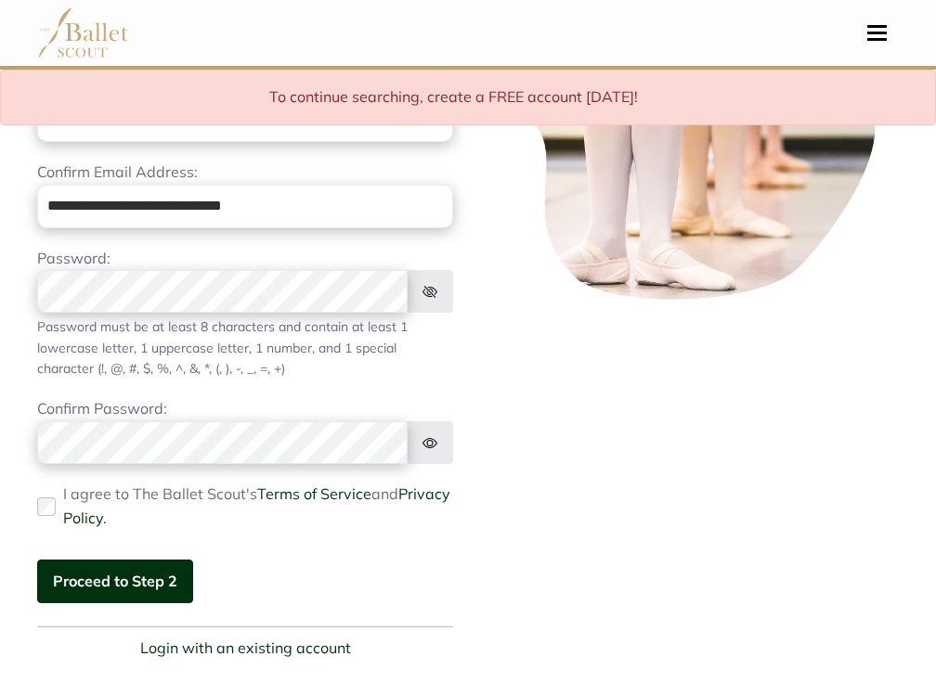
click at [127, 584] on button "Proceed to Step 2" at bounding box center [115, 582] width 156 height 44
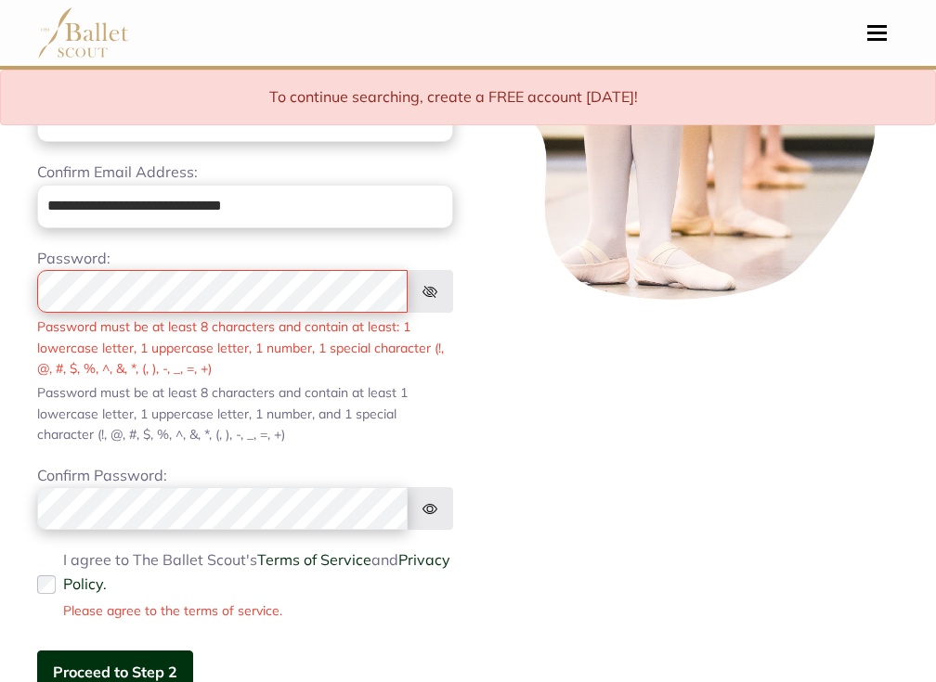
click at [168, 661] on button "Proceed to Step 2" at bounding box center [115, 673] width 156 height 44
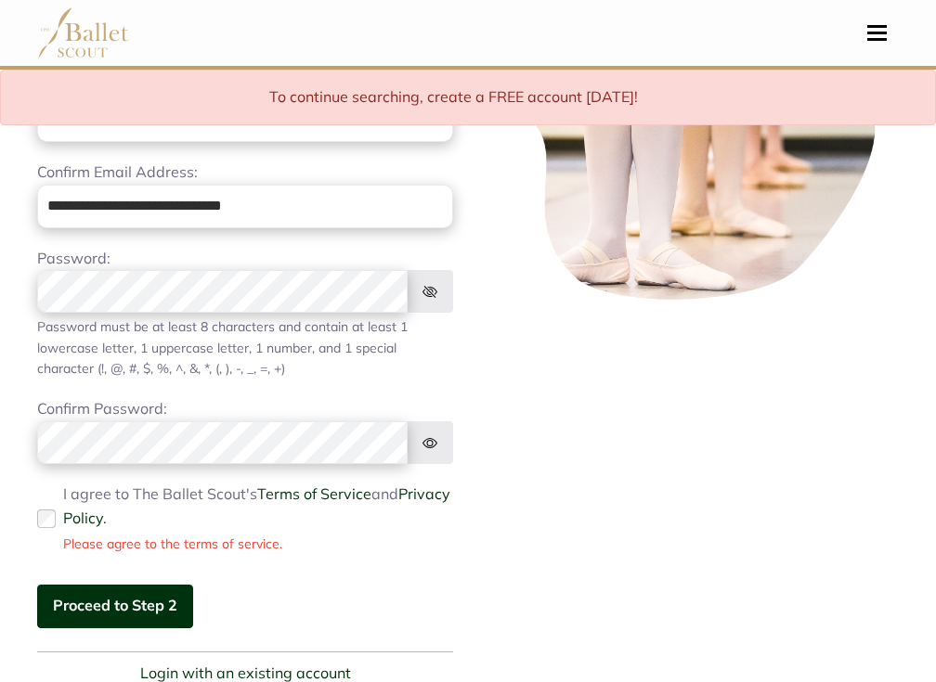
click at [95, 585] on button "Proceed to Step 2" at bounding box center [115, 607] width 156 height 44
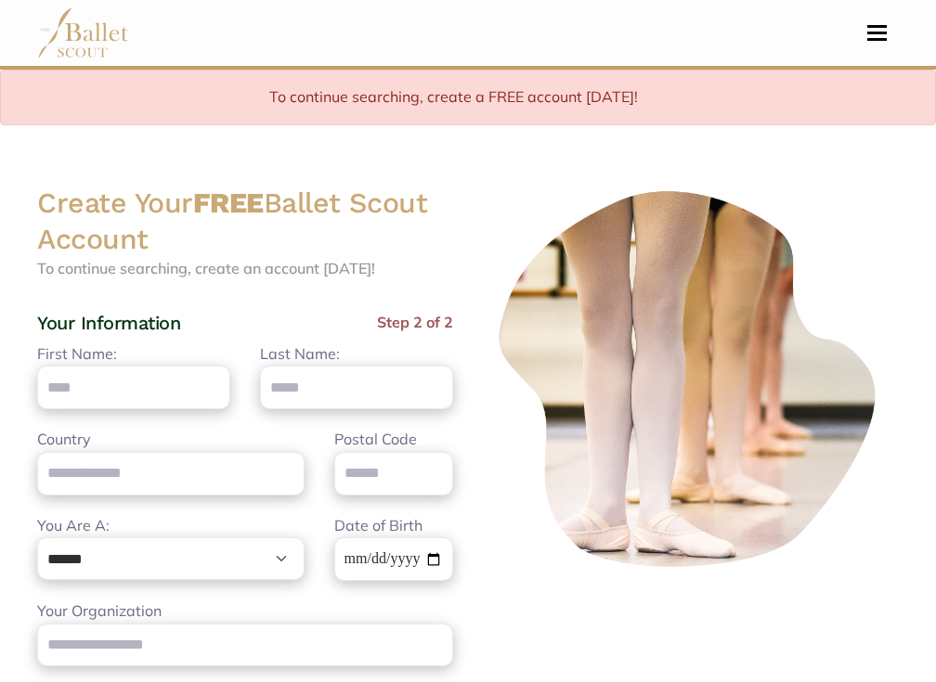
scroll to position [63, 0]
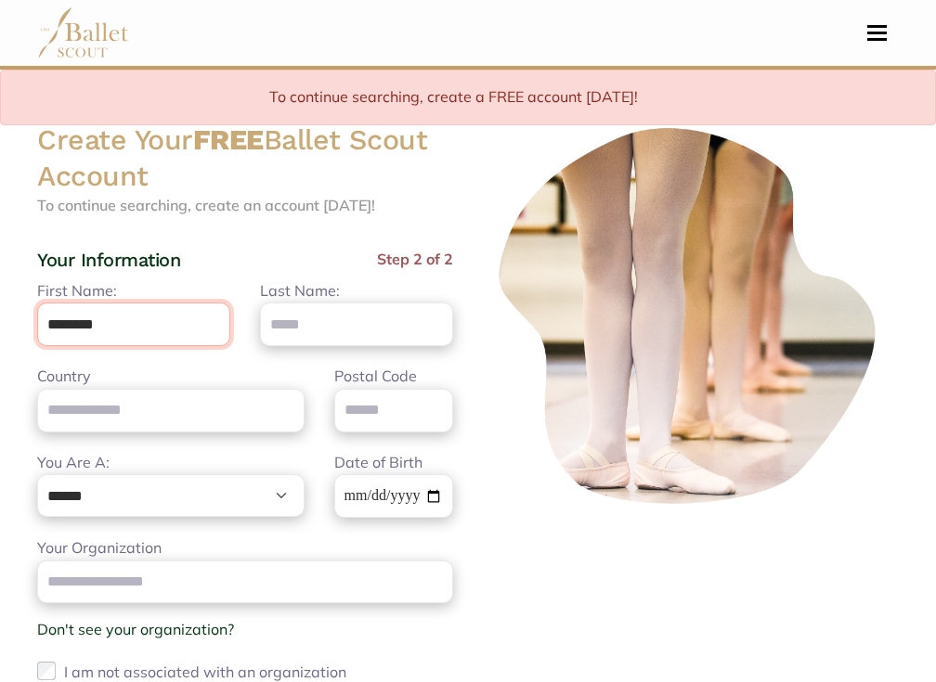
type input "********"
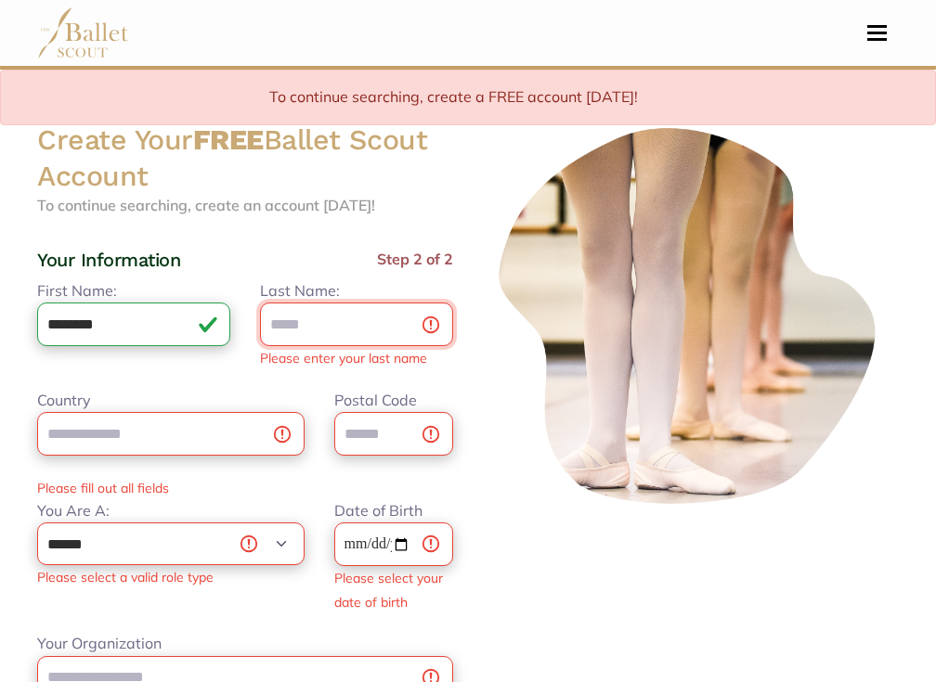
click at [295, 315] on input "Last Name:" at bounding box center [356, 325] width 193 height 44
type input "**********"
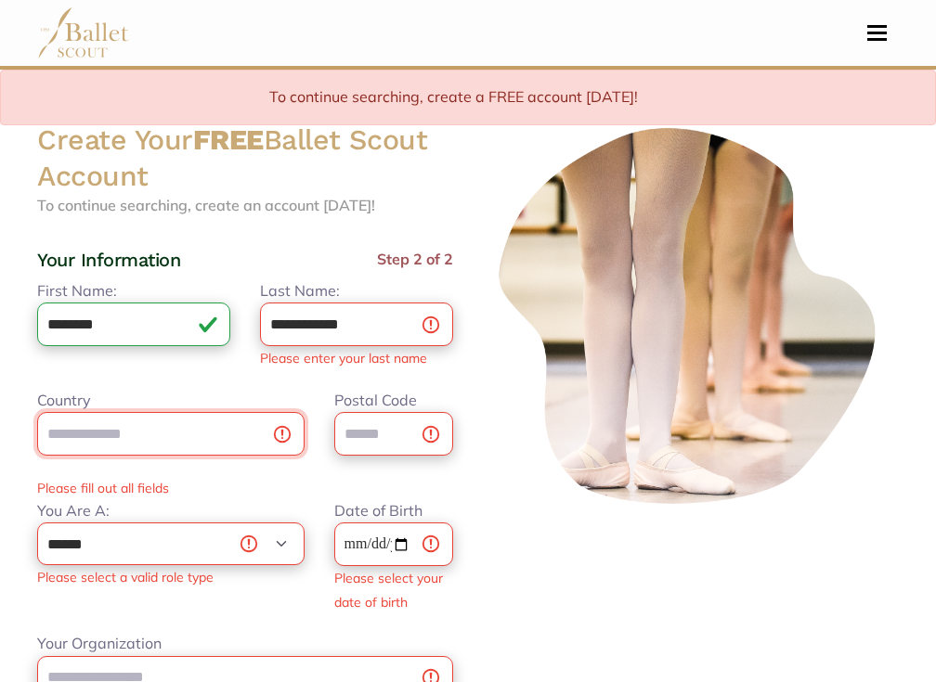
click at [174, 420] on input "Country" at bounding box center [170, 434] width 267 height 44
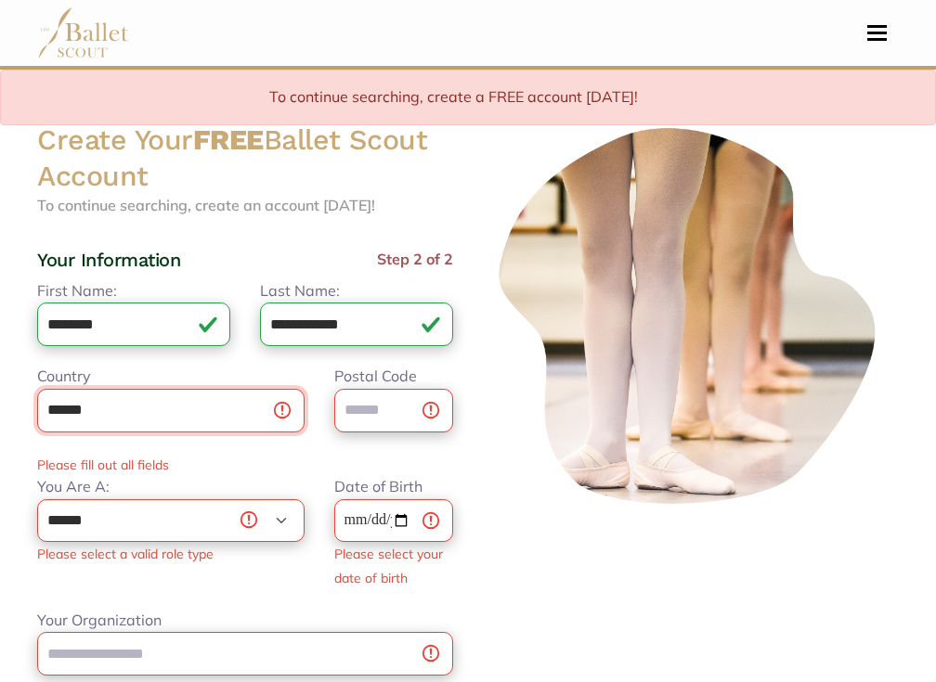
type input "******"
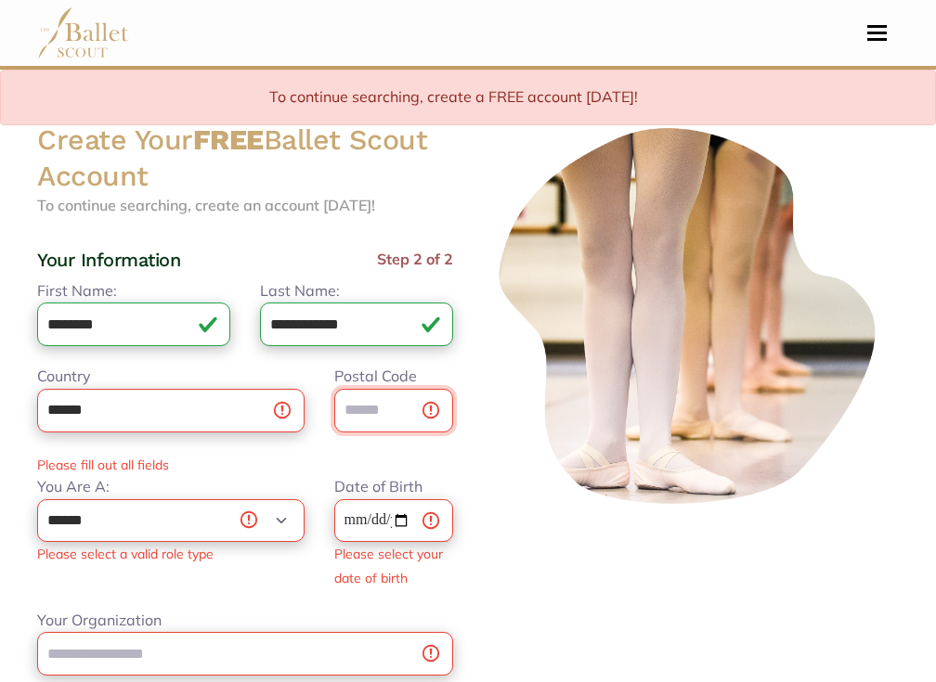
click at [383, 418] on input "Postal Code" at bounding box center [393, 411] width 119 height 44
type input "*****"
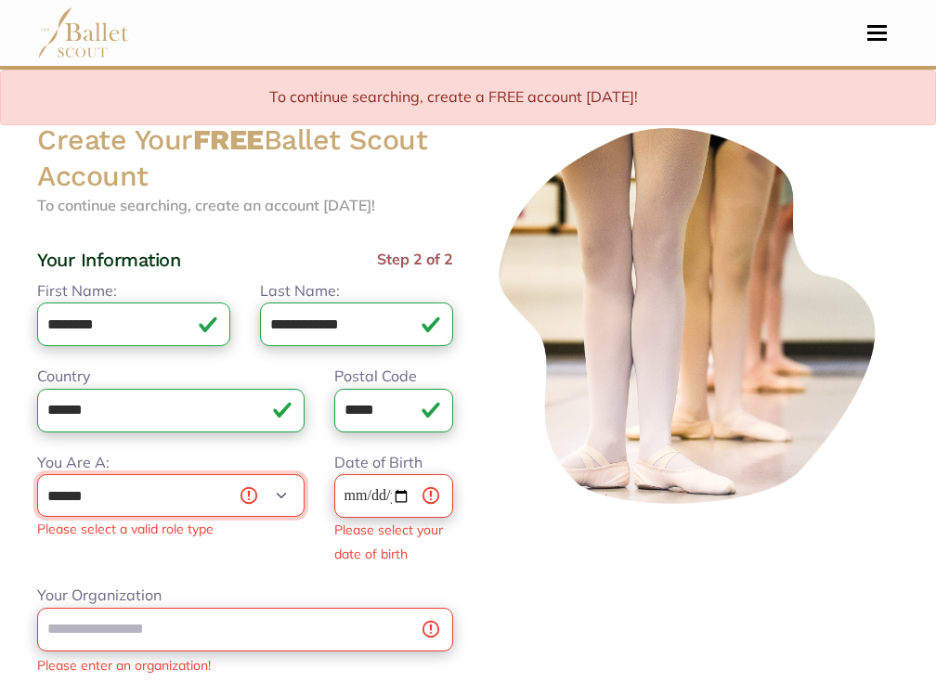
select select "*"
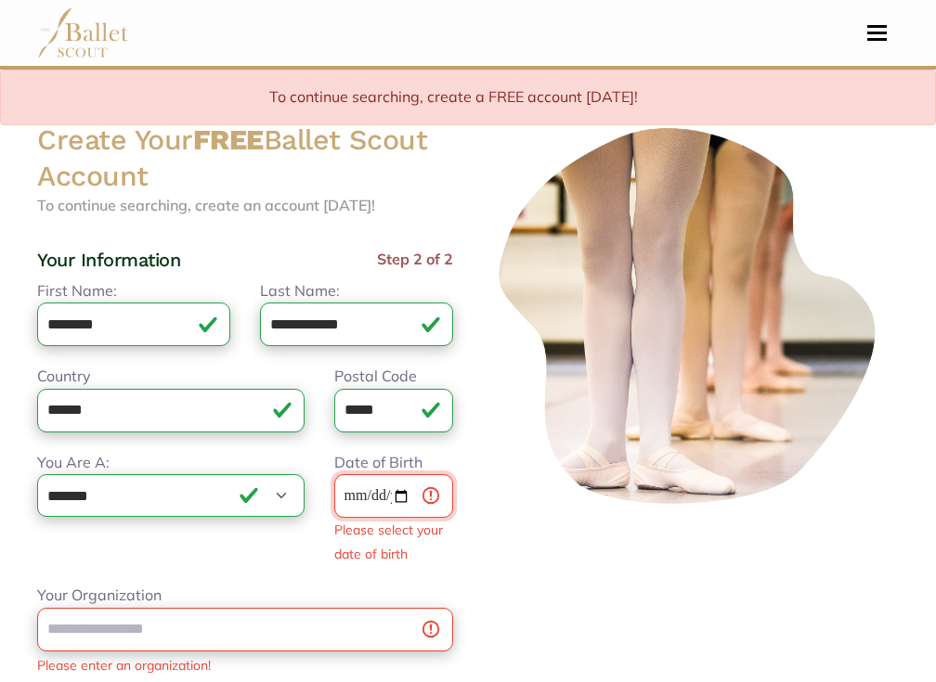
click at [365, 501] on input "Date of Birth" at bounding box center [393, 496] width 119 height 44
click at [383, 486] on input "Date of Birth" at bounding box center [393, 496] width 119 height 44
click at [406, 484] on input "Date of Birth" at bounding box center [393, 496] width 119 height 44
type input "**********"
click at [495, 533] on div at bounding box center [691, 500] width 446 height 757
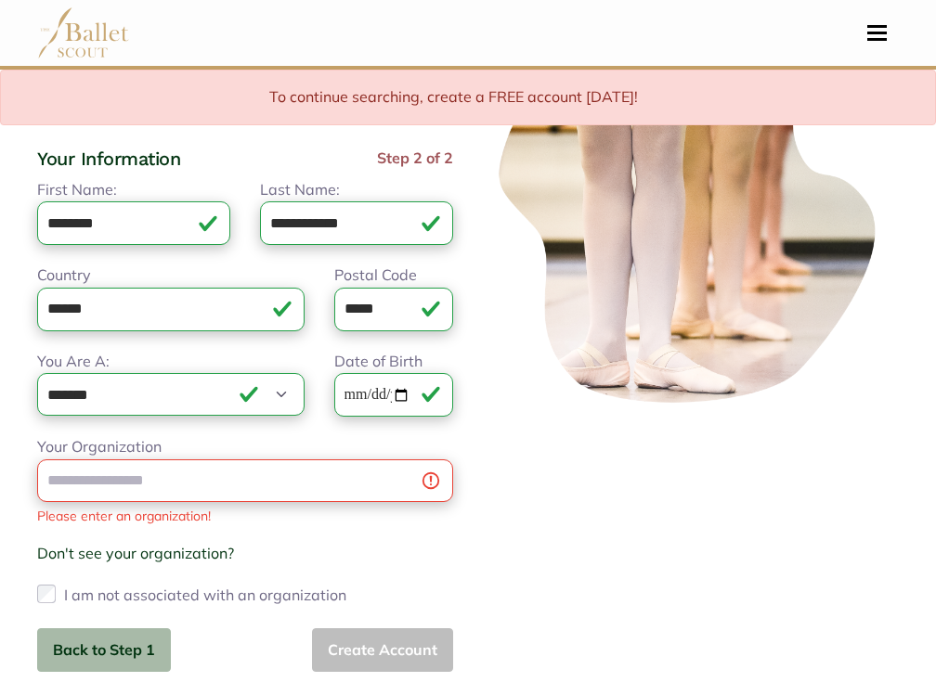
scroll to position [188, 0]
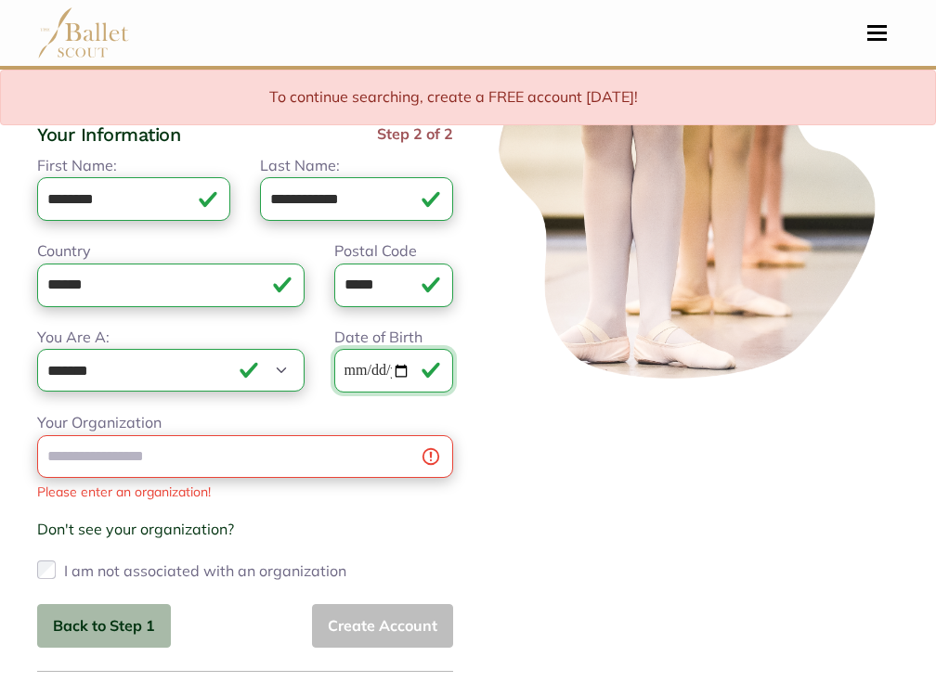
click at [400, 369] on input "**********" at bounding box center [393, 371] width 119 height 44
click at [410, 366] on input "**********" at bounding box center [393, 371] width 119 height 44
click at [395, 366] on input "**********" at bounding box center [393, 371] width 119 height 44
type input "**********"
click at [571, 399] on div at bounding box center [691, 350] width 446 height 709
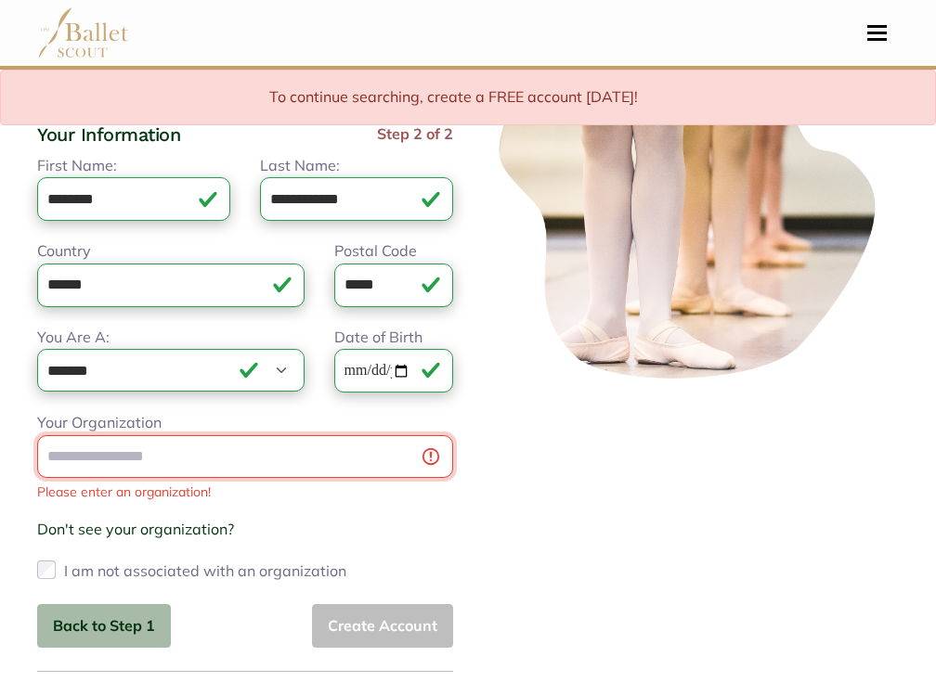
click at [329, 464] on input "Your Organization" at bounding box center [245, 457] width 416 height 44
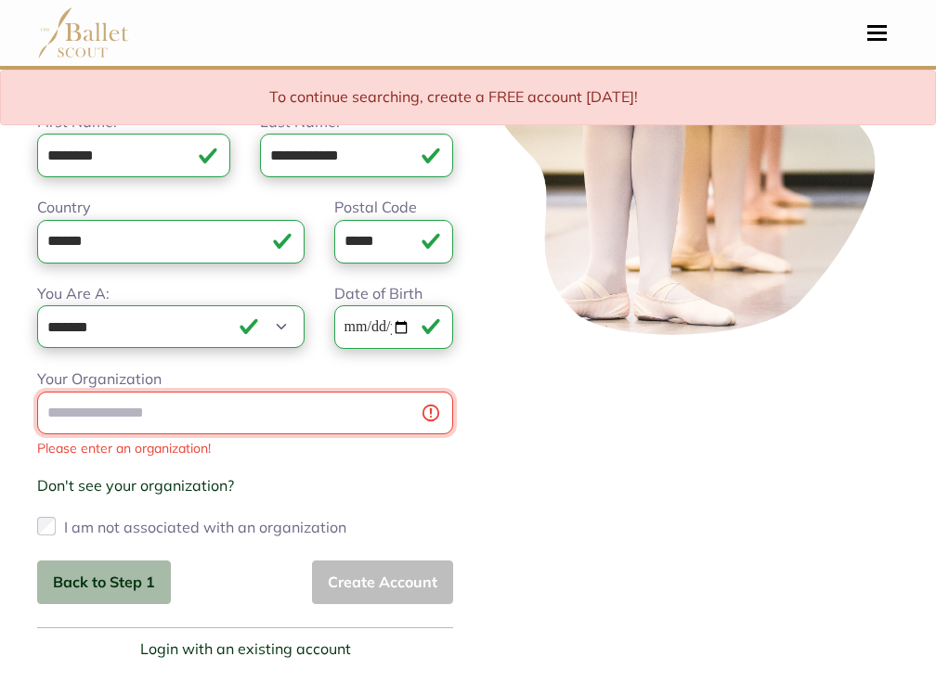
scroll to position [234, 0]
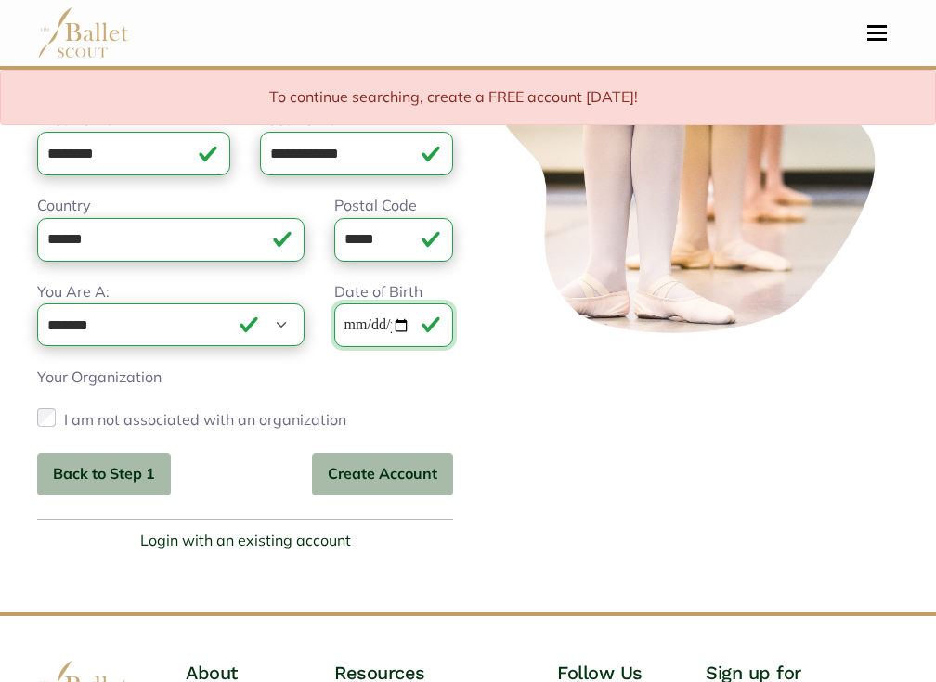
click at [400, 330] on input "**********" at bounding box center [393, 326] width 119 height 44
click at [411, 322] on input "**********" at bounding box center [393, 326] width 119 height 44
type input "**********"
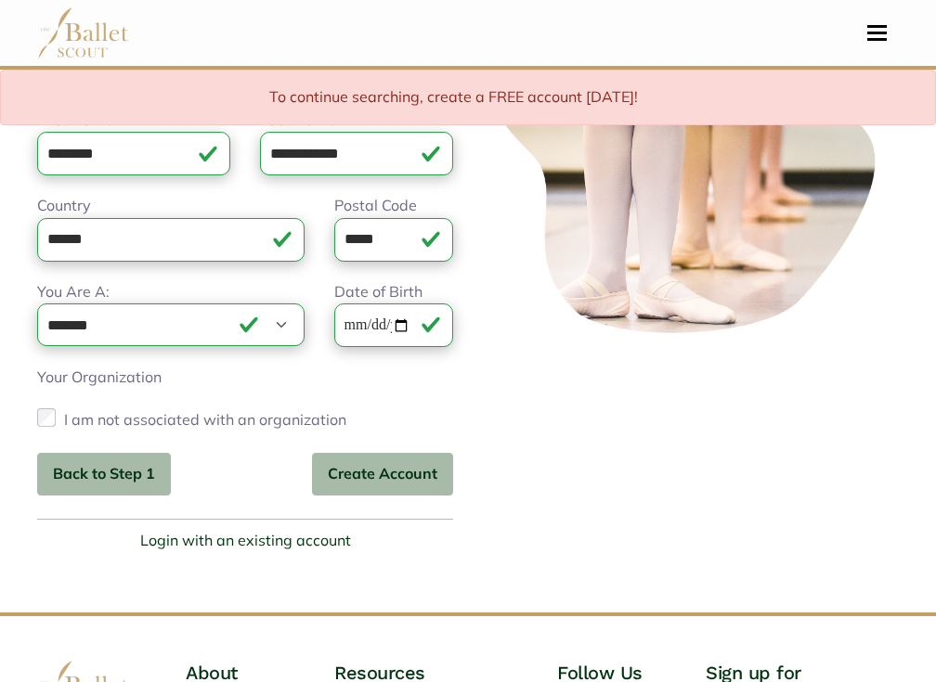
click at [564, 467] on div at bounding box center [691, 252] width 446 height 603
click at [410, 476] on button "Create Account" at bounding box center [382, 475] width 141 height 44
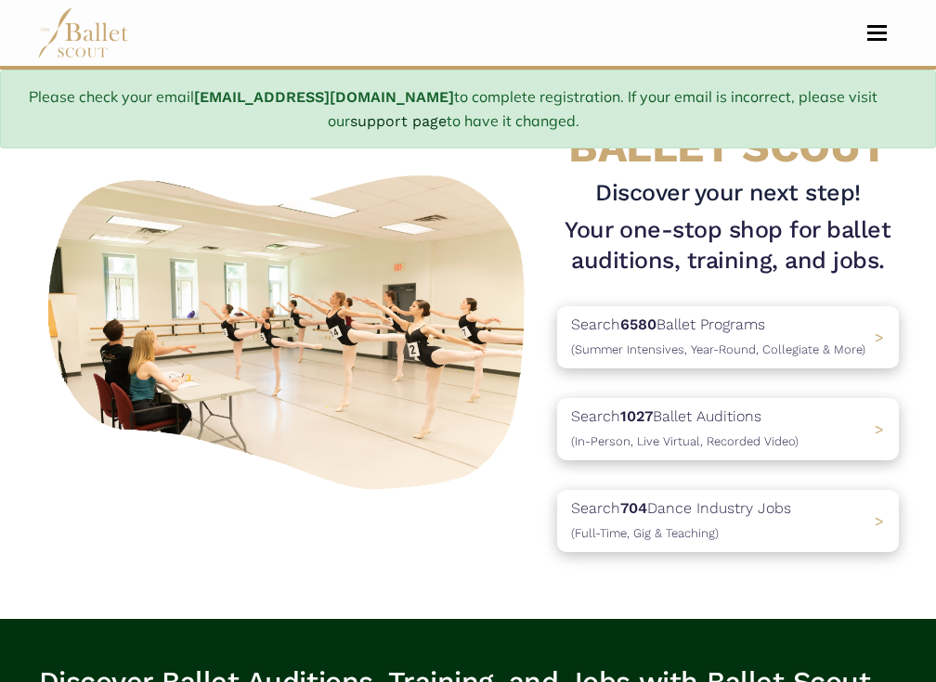
scroll to position [123, 0]
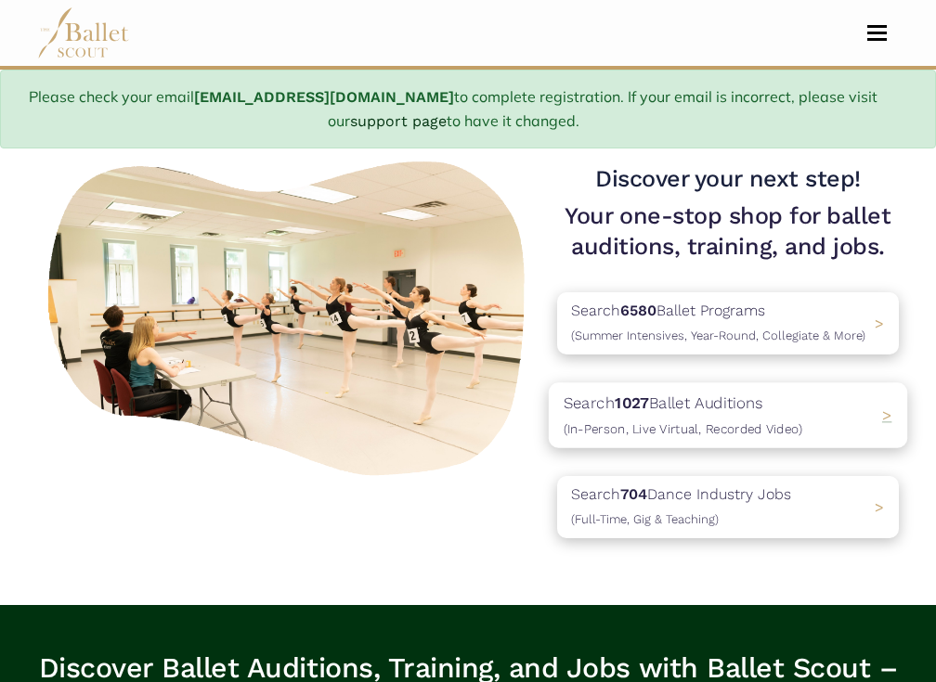
click at [631, 421] on span "(In-Person, Live Virtual, Recorded Video)" at bounding box center [683, 428] width 239 height 15
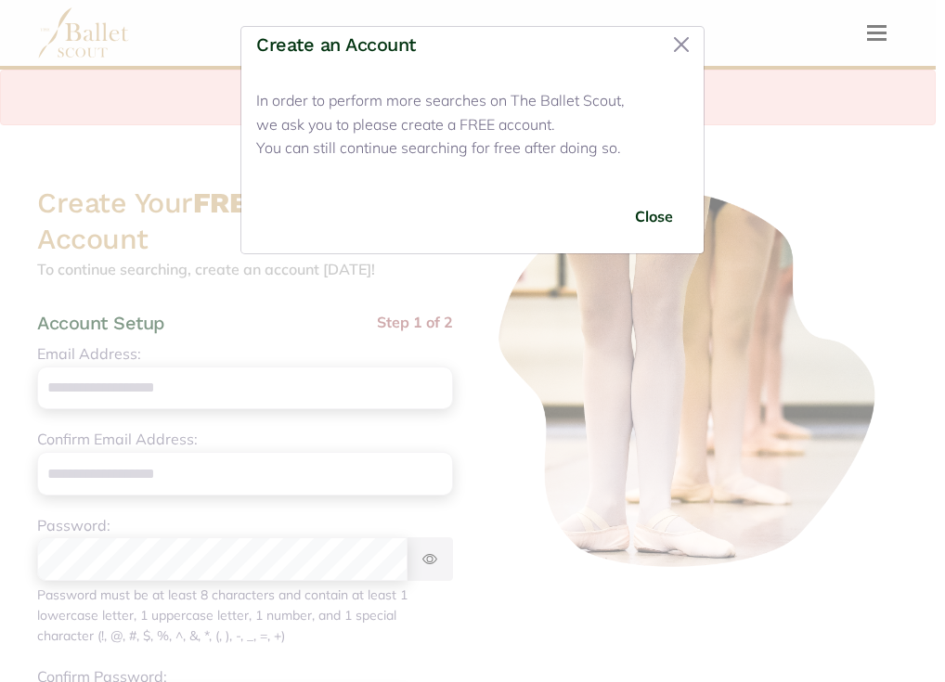
click at [685, 60] on div "Create an Account" at bounding box center [472, 50] width 462 height 47
click at [689, 46] on button "Close" at bounding box center [682, 45] width 30 height 30
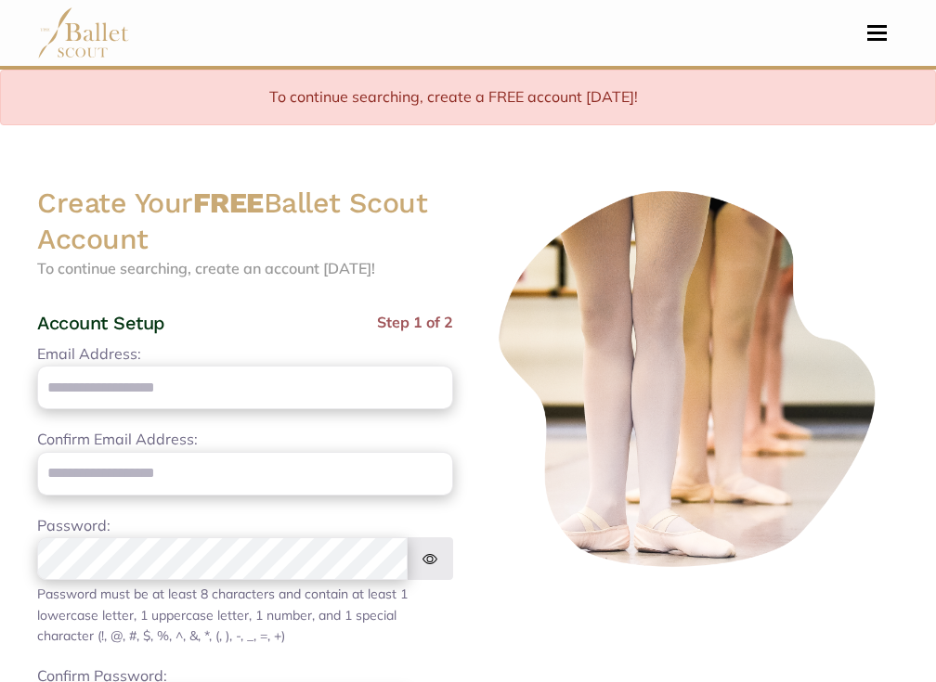
click at [878, 29] on button "Toggle navigation" at bounding box center [877, 33] width 44 height 18
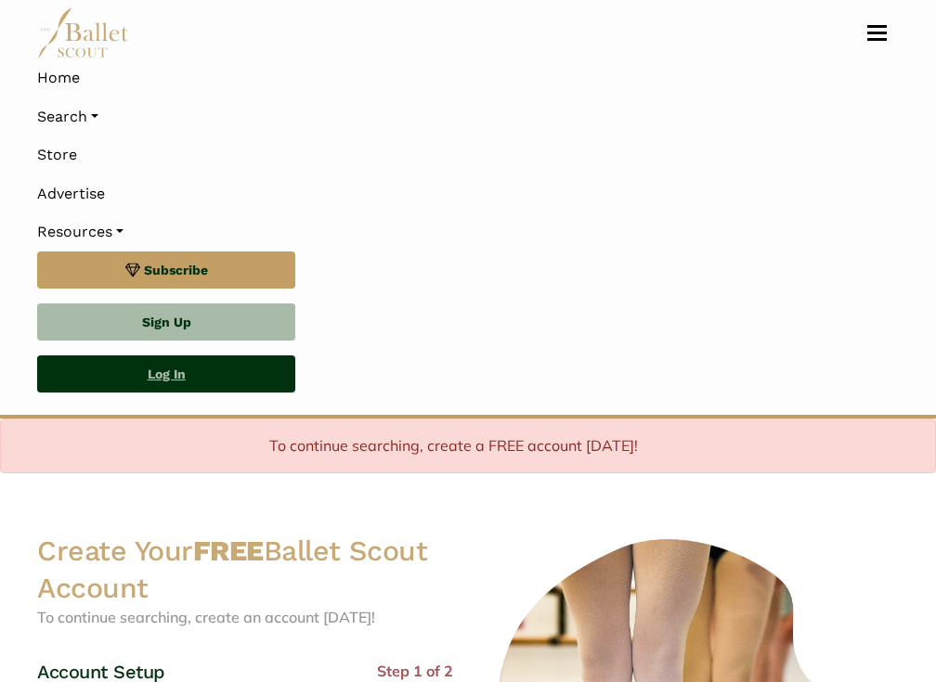
click at [194, 361] on link "Log In" at bounding box center [166, 374] width 258 height 37
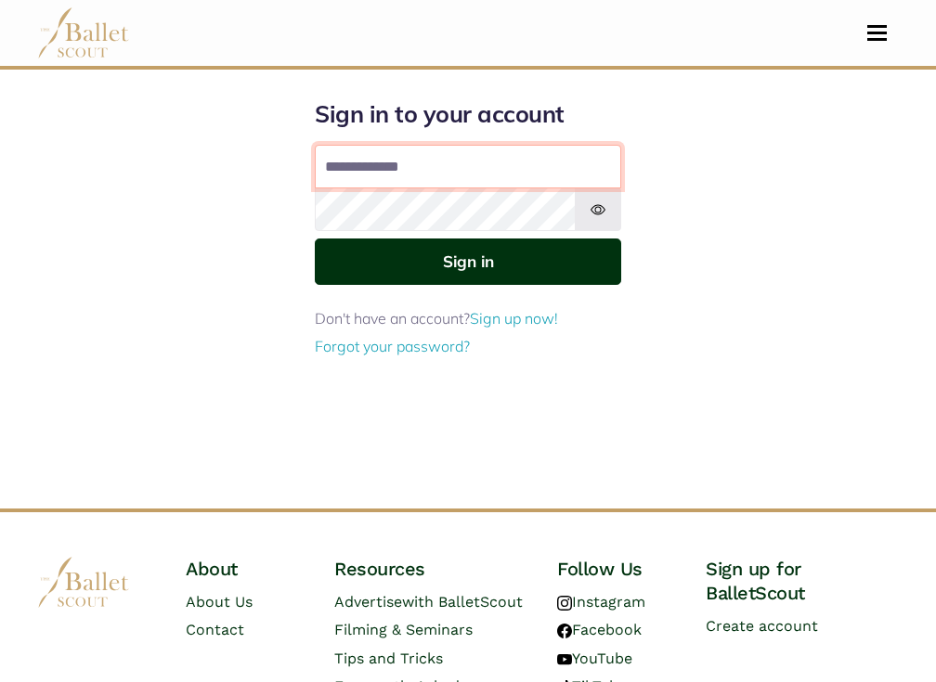
type input "**********"
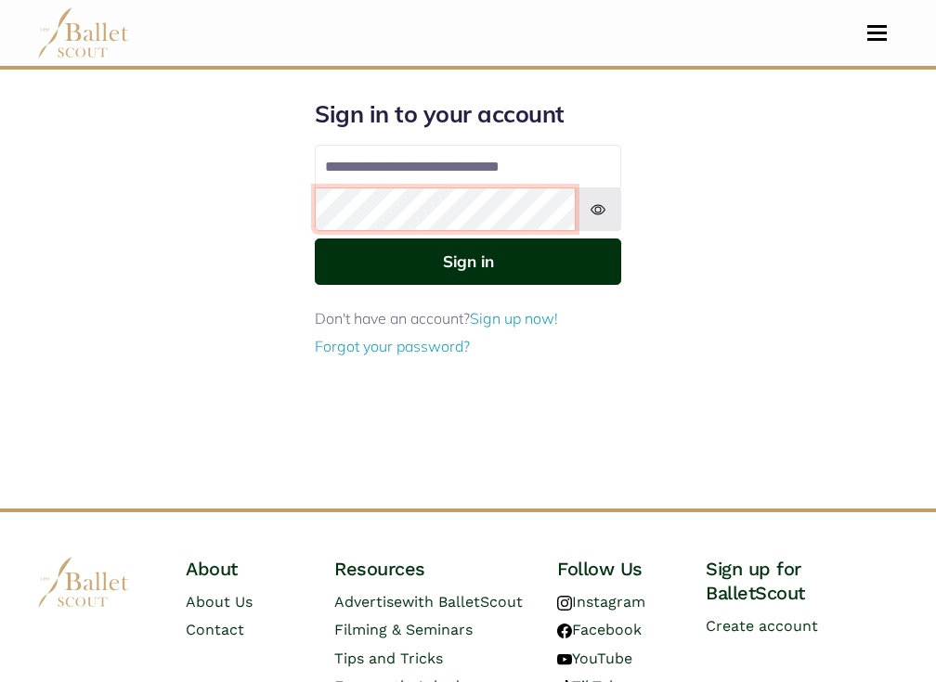
click at [468, 260] on button "Sign in" at bounding box center [468, 261] width 306 height 45
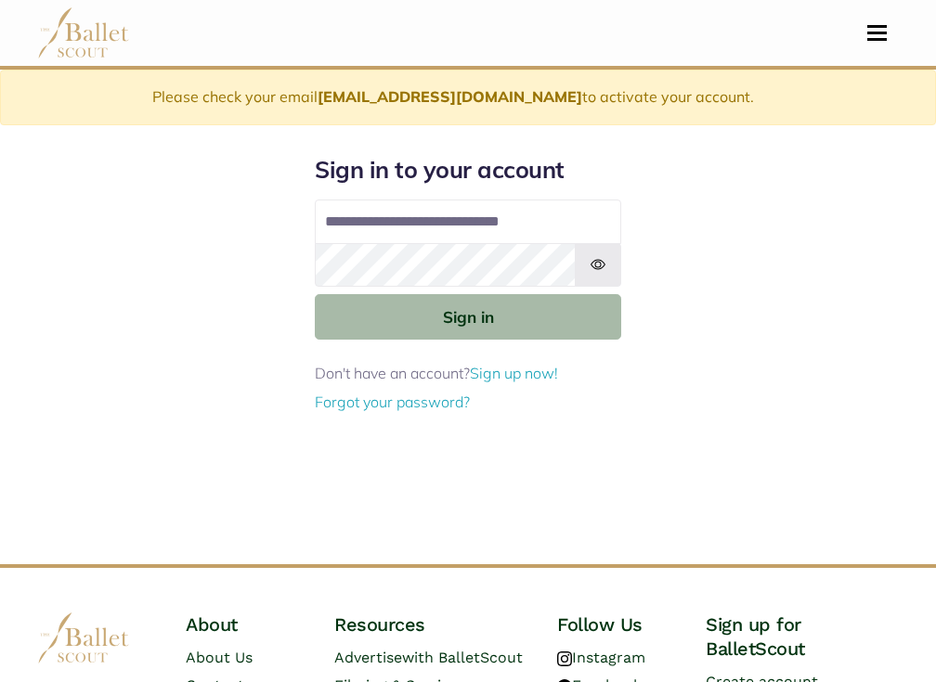
click at [660, 296] on div "**********" at bounding box center [467, 359] width 891 height 409
click at [468, 315] on button "Sign in" at bounding box center [468, 316] width 306 height 45
click at [630, 393] on div "**********" at bounding box center [467, 359] width 891 height 409
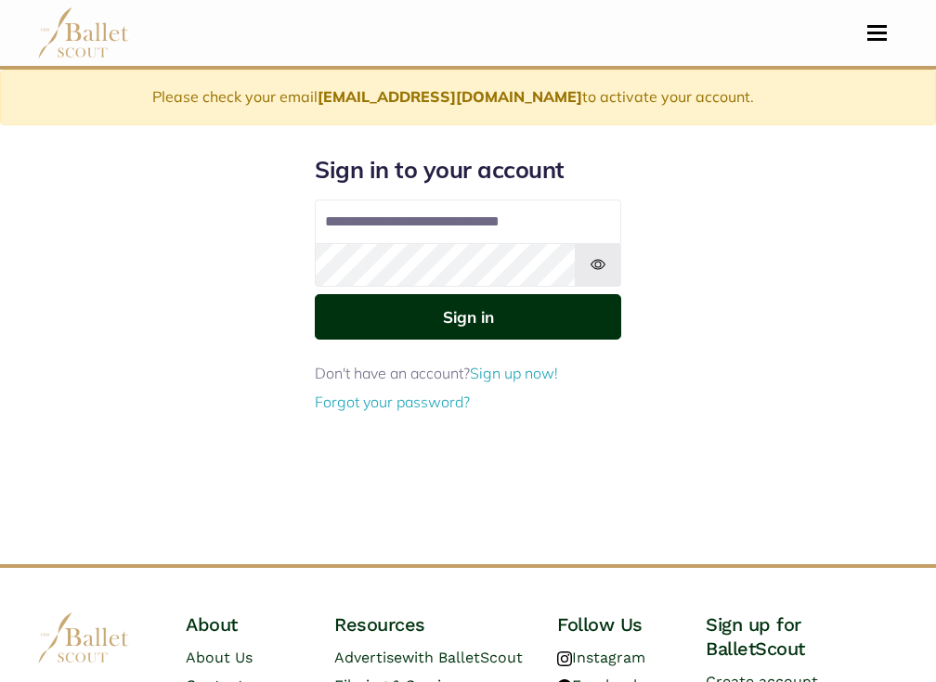
click at [498, 315] on button "Sign in" at bounding box center [468, 316] width 306 height 45
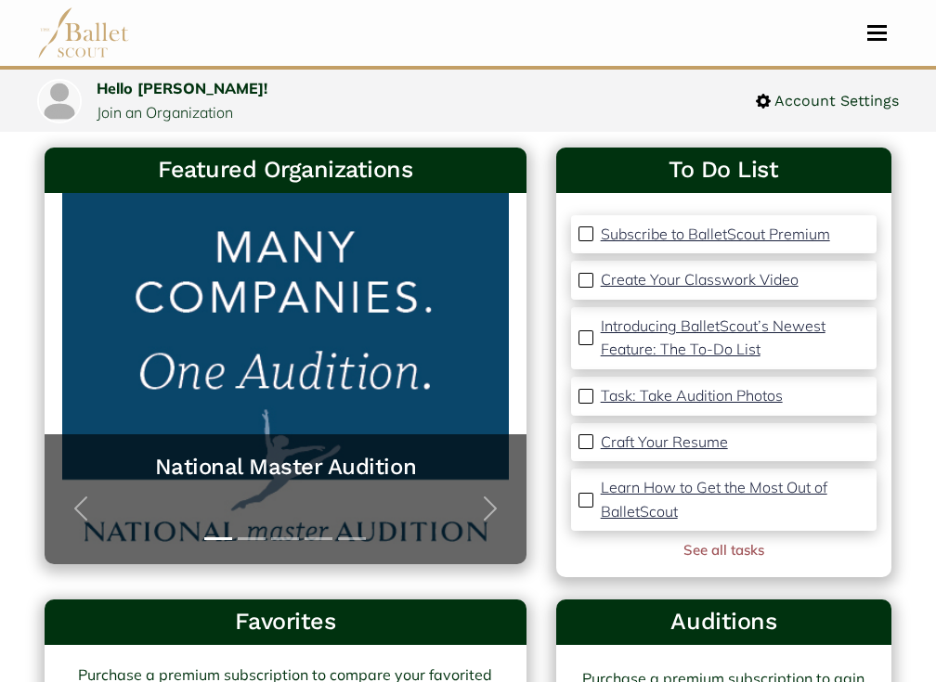
scroll to position [93, 0]
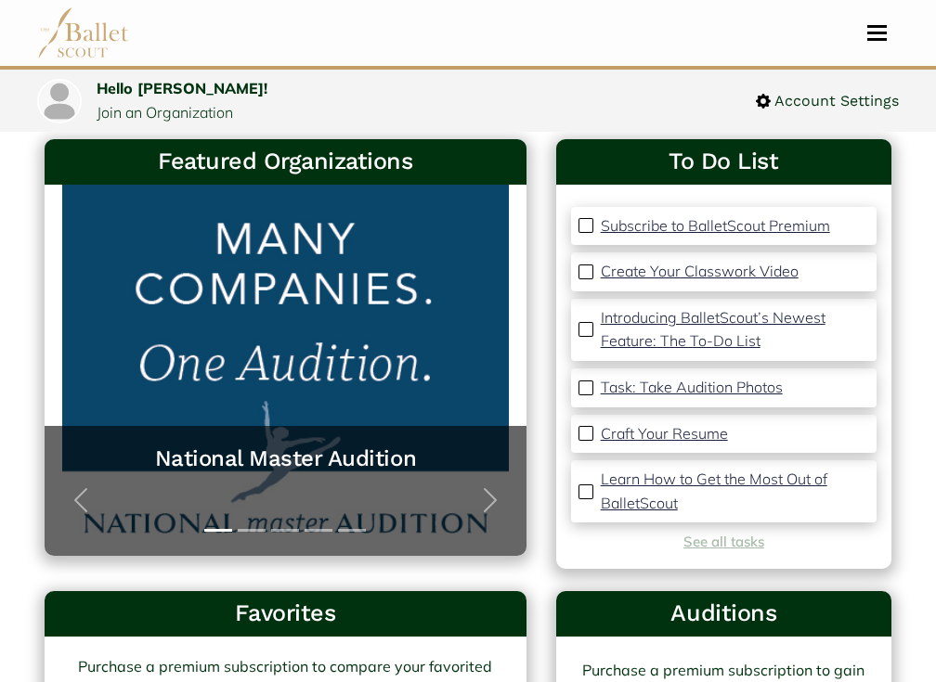
click at [697, 534] on link "See all tasks" at bounding box center [723, 542] width 81 height 18
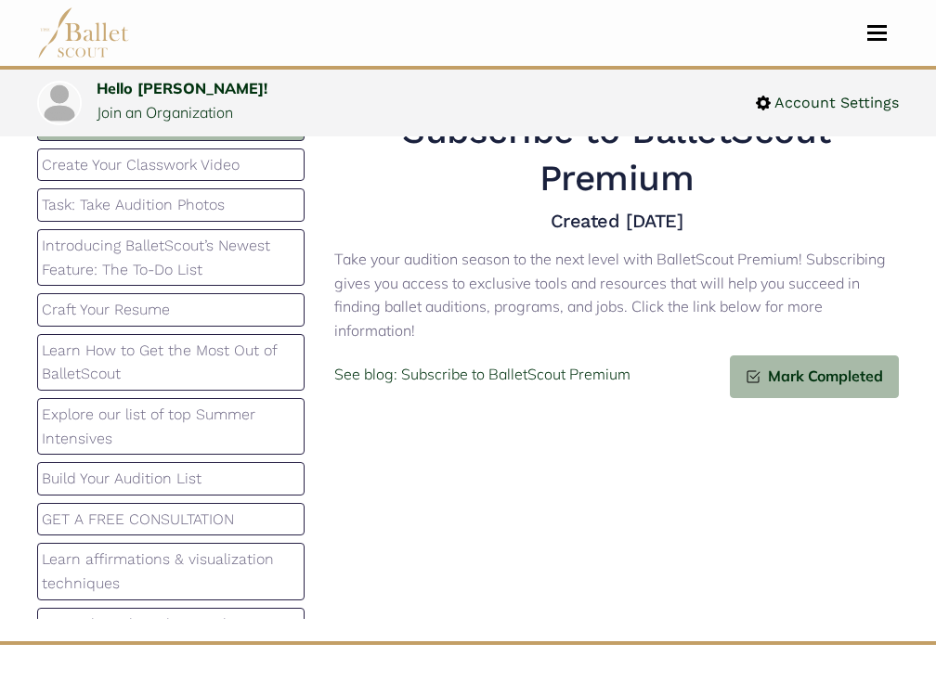
click at [870, 32] on span "Toggle navigation" at bounding box center [876, 33] width 19 height 3
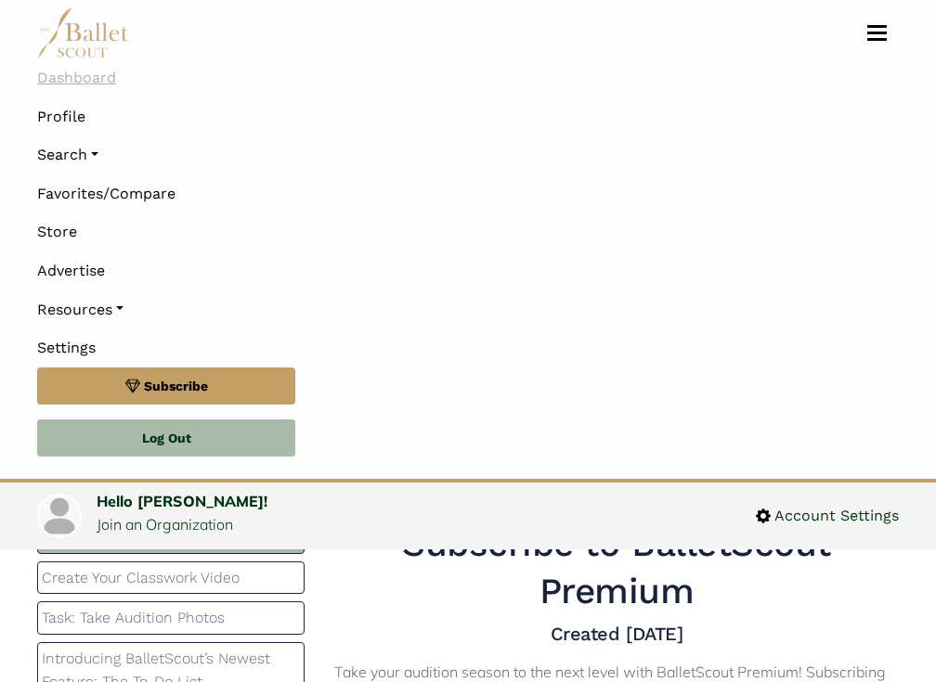
click at [97, 80] on link "Dashboard" at bounding box center [468, 77] width 862 height 39
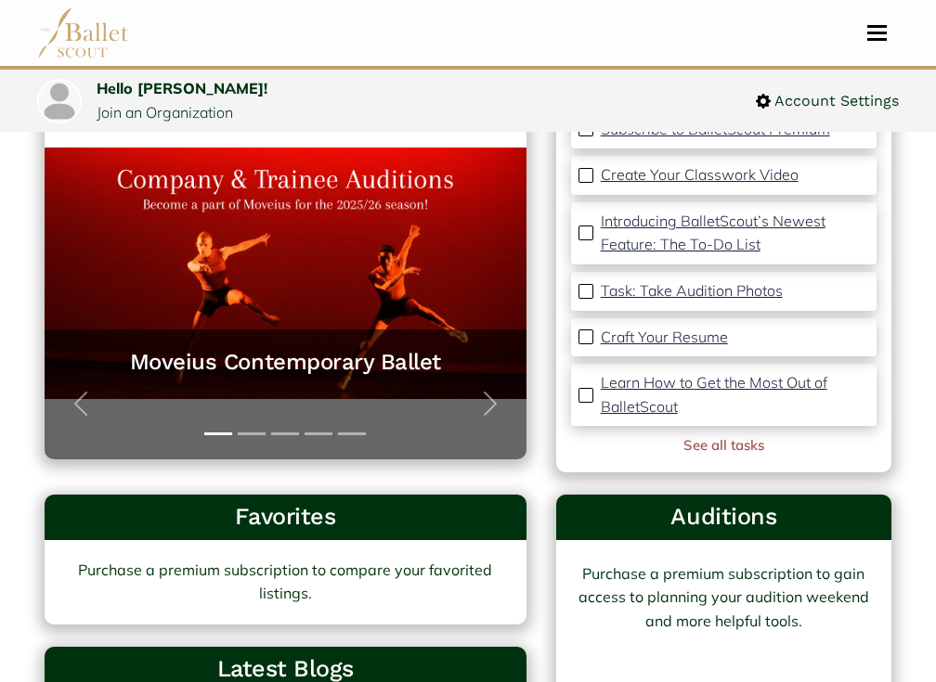
scroll to position [207, 0]
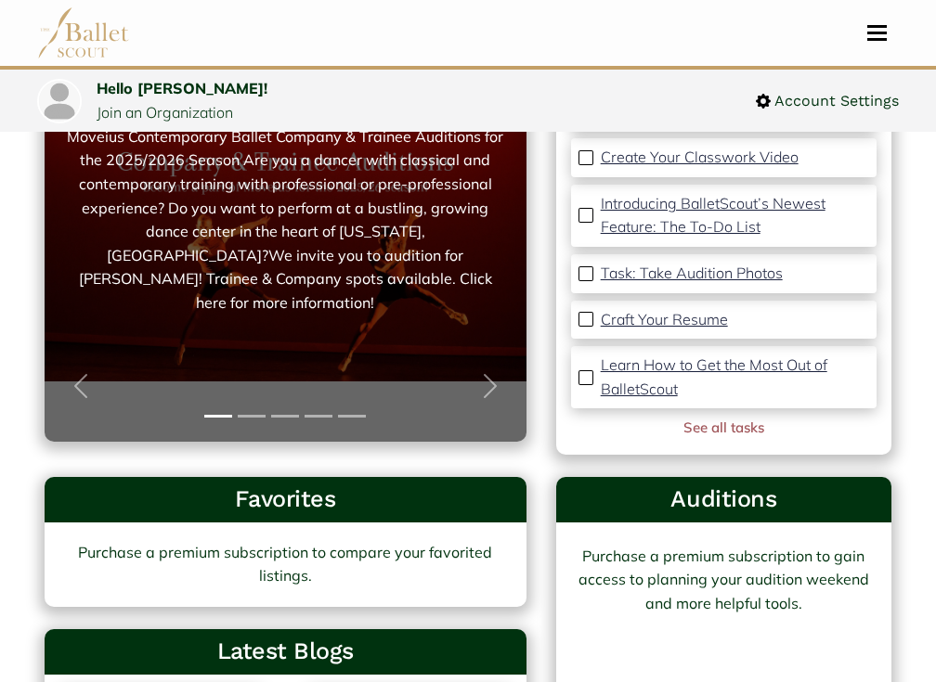
click at [496, 271] on link "Moveius Contemporary Ballet Moveius Contemporary Ballet Company & Trainee Audit…" at bounding box center [285, 256] width 445 height 334
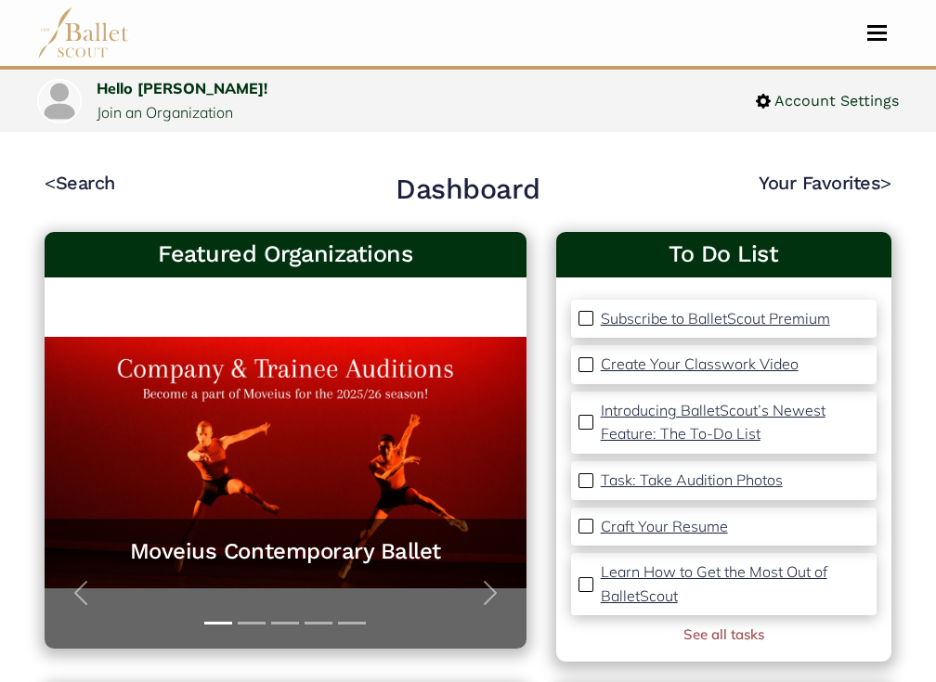
scroll to position [0, 0]
click at [870, 34] on button "Toggle navigation" at bounding box center [877, 33] width 44 height 18
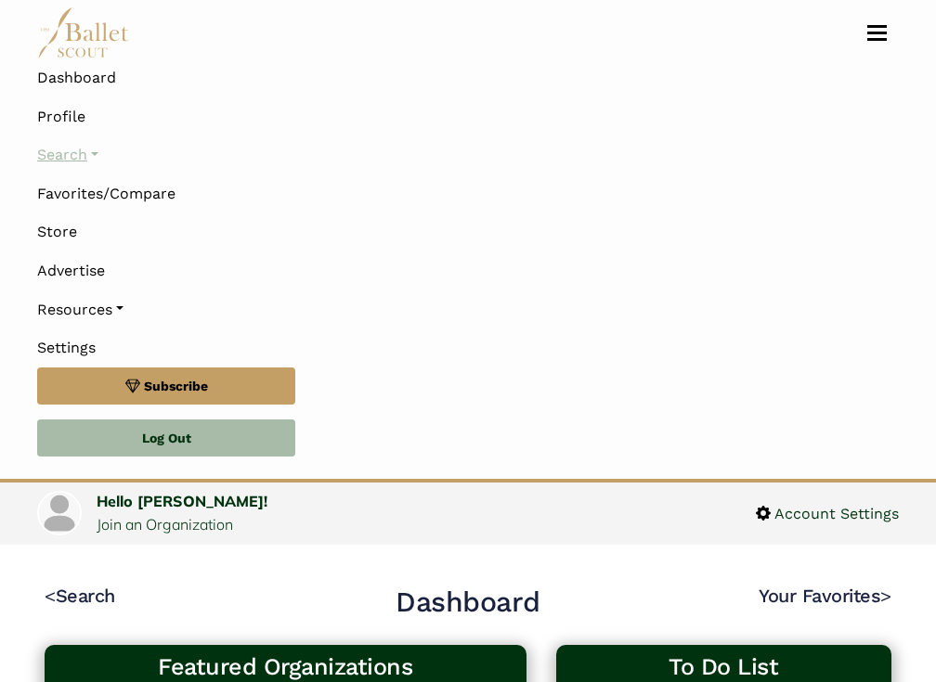
click at [103, 159] on link "Search" at bounding box center [468, 155] width 862 height 39
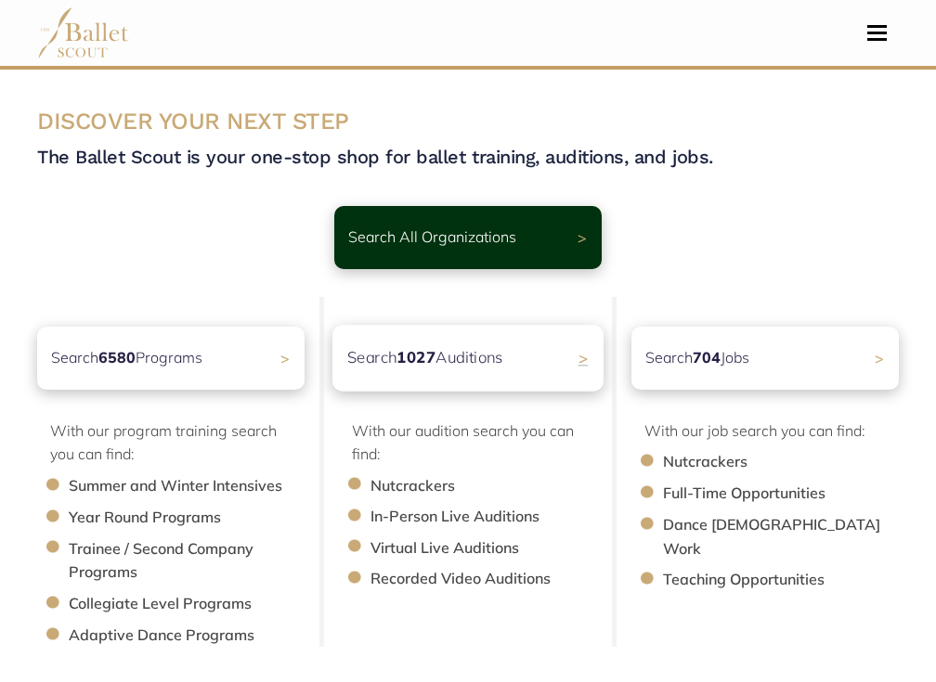
click at [422, 346] on p "Search 1027 Auditions" at bounding box center [425, 357] width 156 height 25
click at [586, 350] on span ">" at bounding box center [583, 357] width 10 height 19
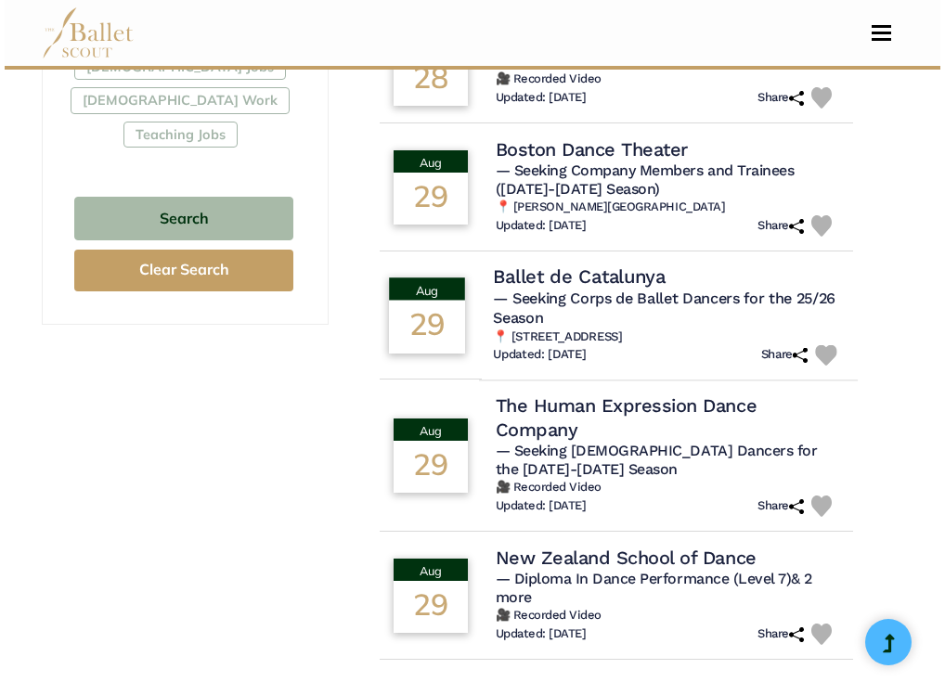
scroll to position [1188, 0]
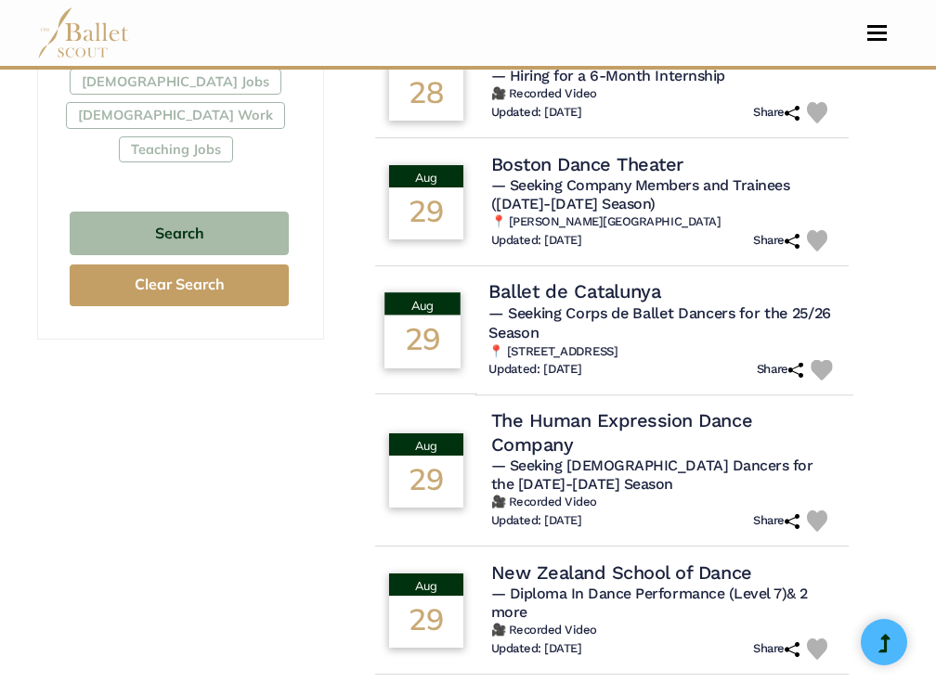
click at [615, 304] on h5 "— Seeking Corps de Ballet Dancers for the 25/26 Season" at bounding box center [663, 323] width 351 height 39
click at [567, 279] on h4 "Ballet de Catalunya" at bounding box center [574, 291] width 173 height 25
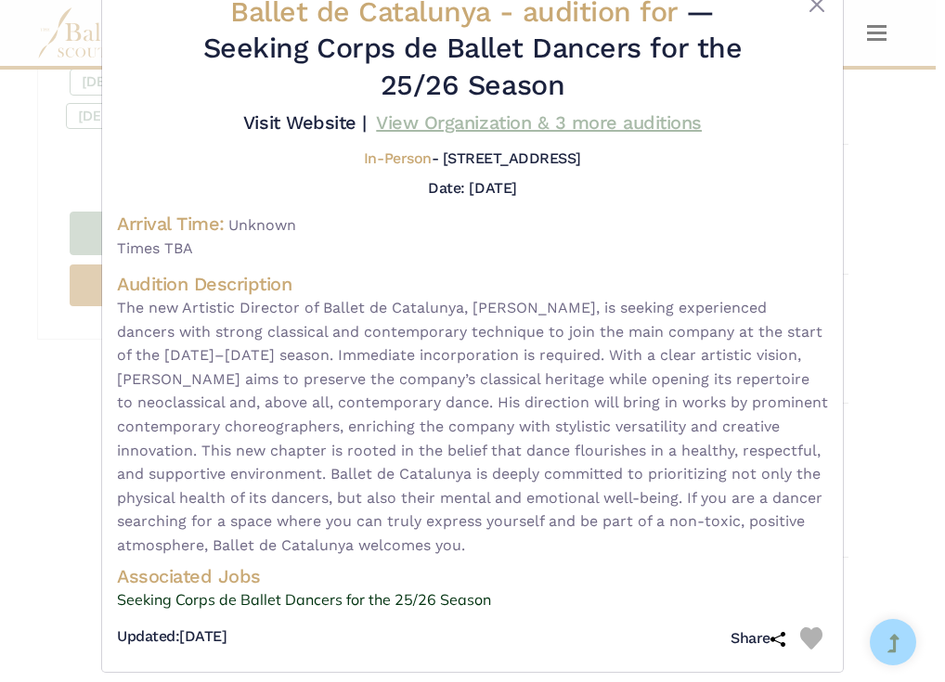
scroll to position [55, 0]
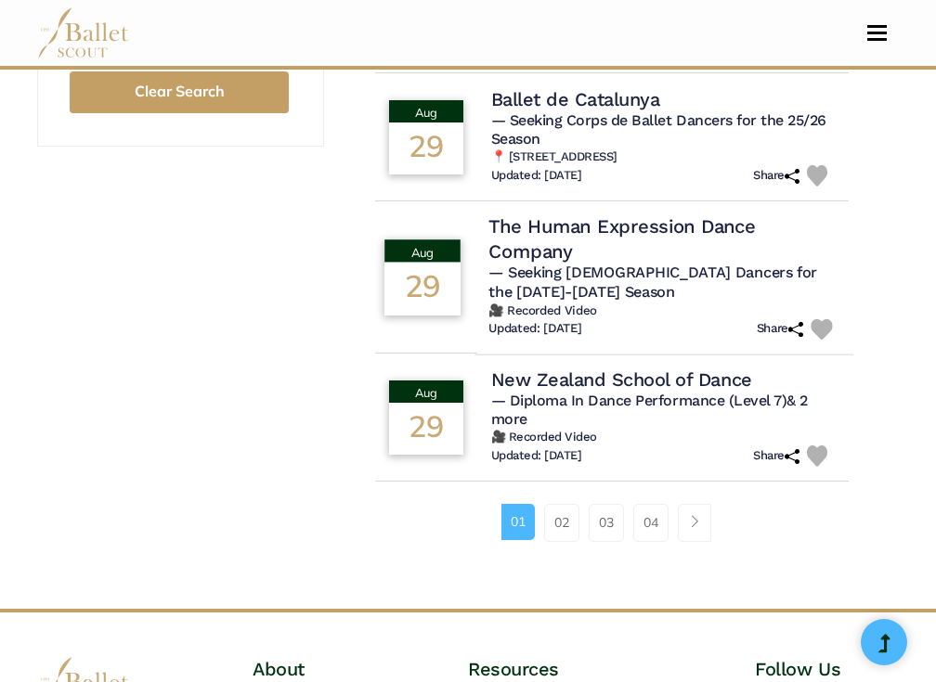
scroll to position [1383, 0]
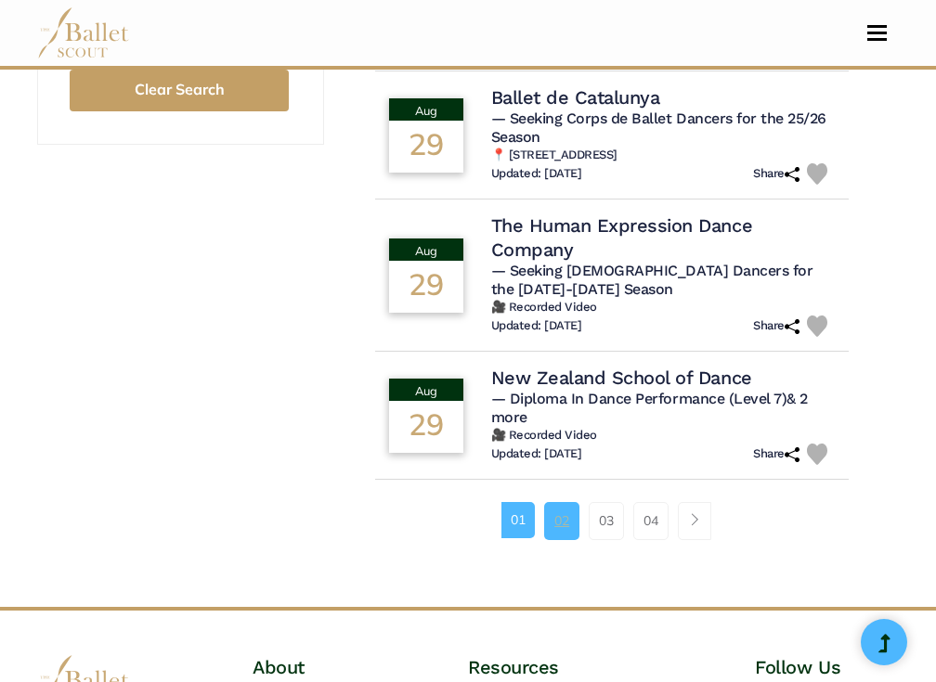
click at [547, 514] on link "02" at bounding box center [561, 520] width 35 height 37
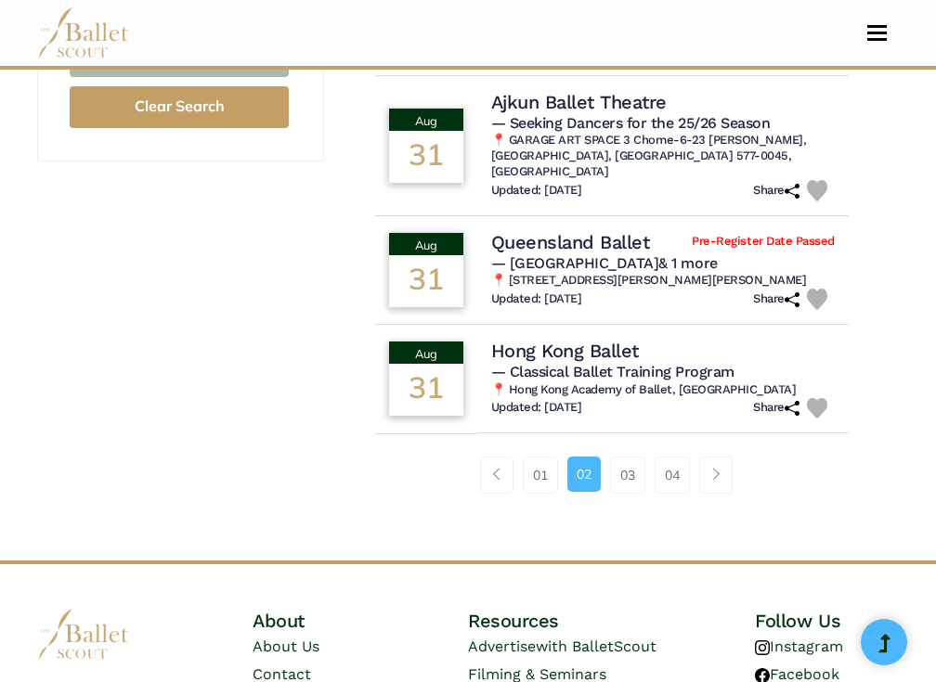
scroll to position [1370, 0]
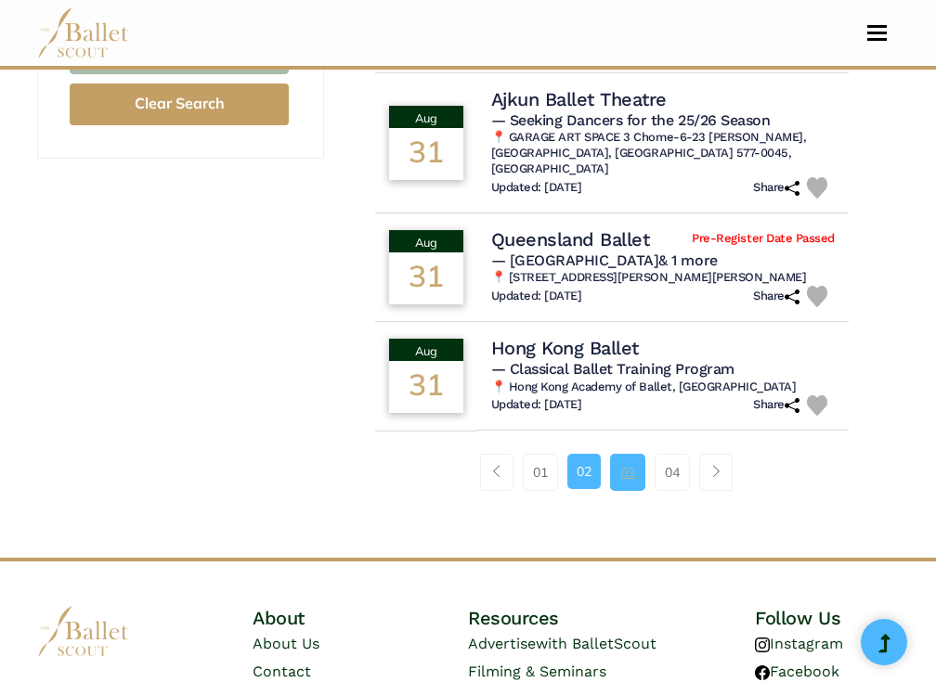
click at [619, 491] on link "03" at bounding box center [627, 472] width 35 height 37
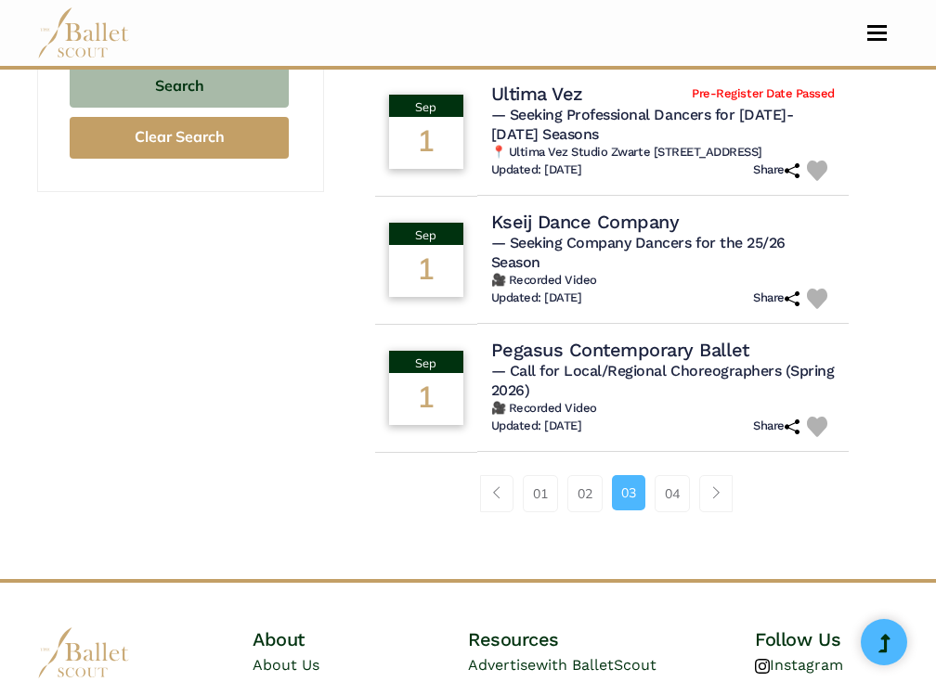
scroll to position [1335, 0]
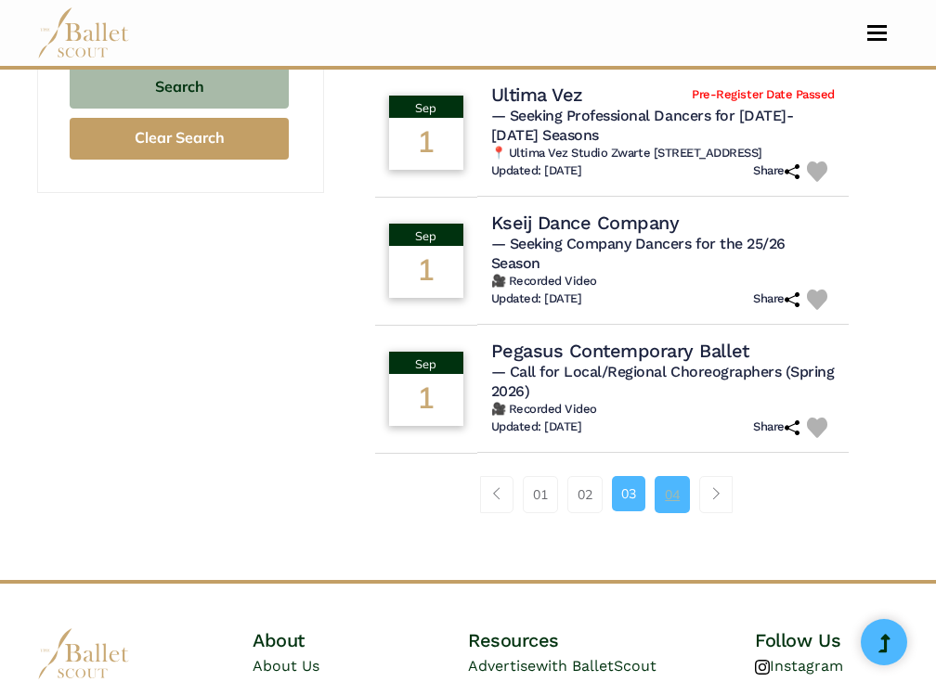
click at [671, 513] on link "04" at bounding box center [672, 494] width 35 height 37
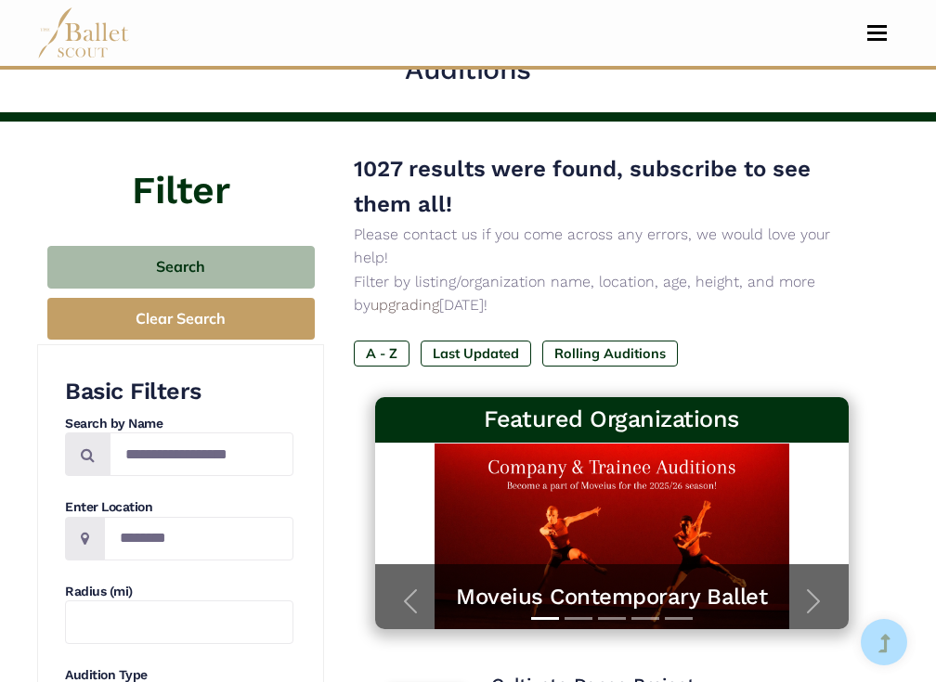
scroll to position [62, 0]
